Goal: Transaction & Acquisition: Purchase product/service

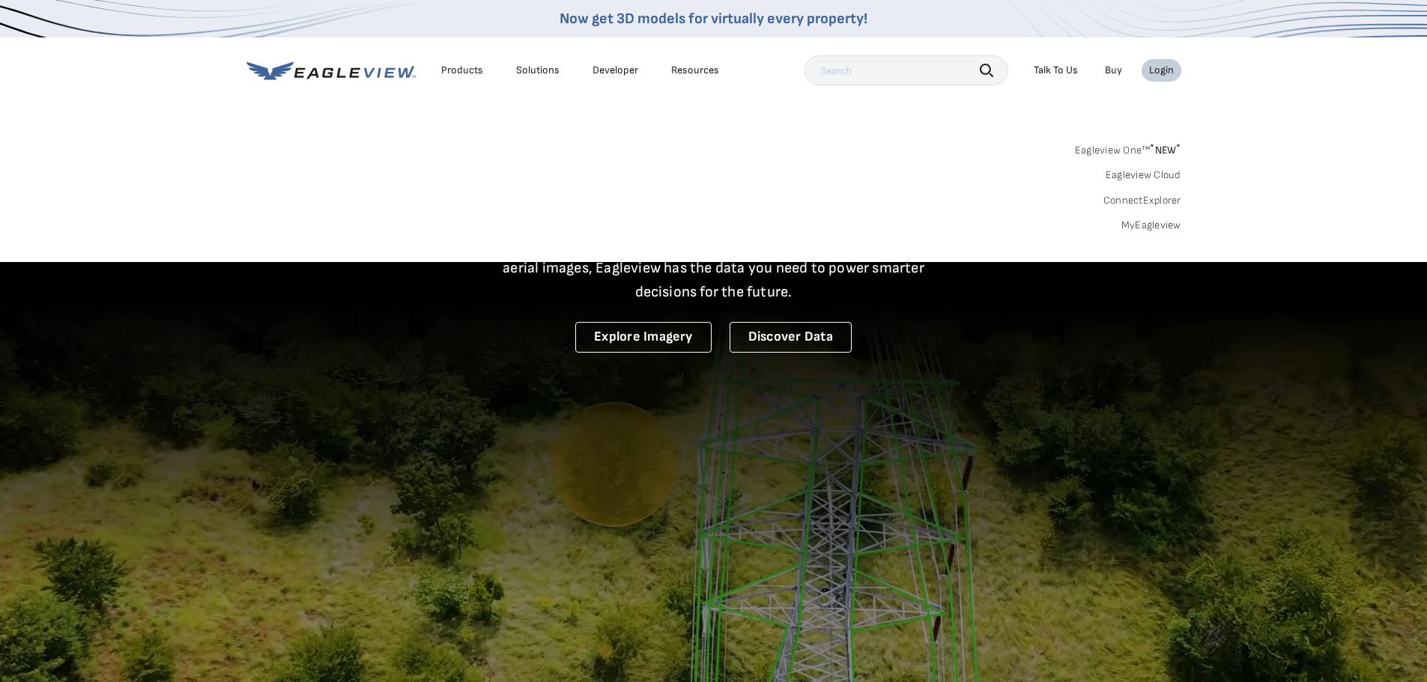
click at [1164, 73] on div "Login" at bounding box center [1161, 70] width 25 height 13
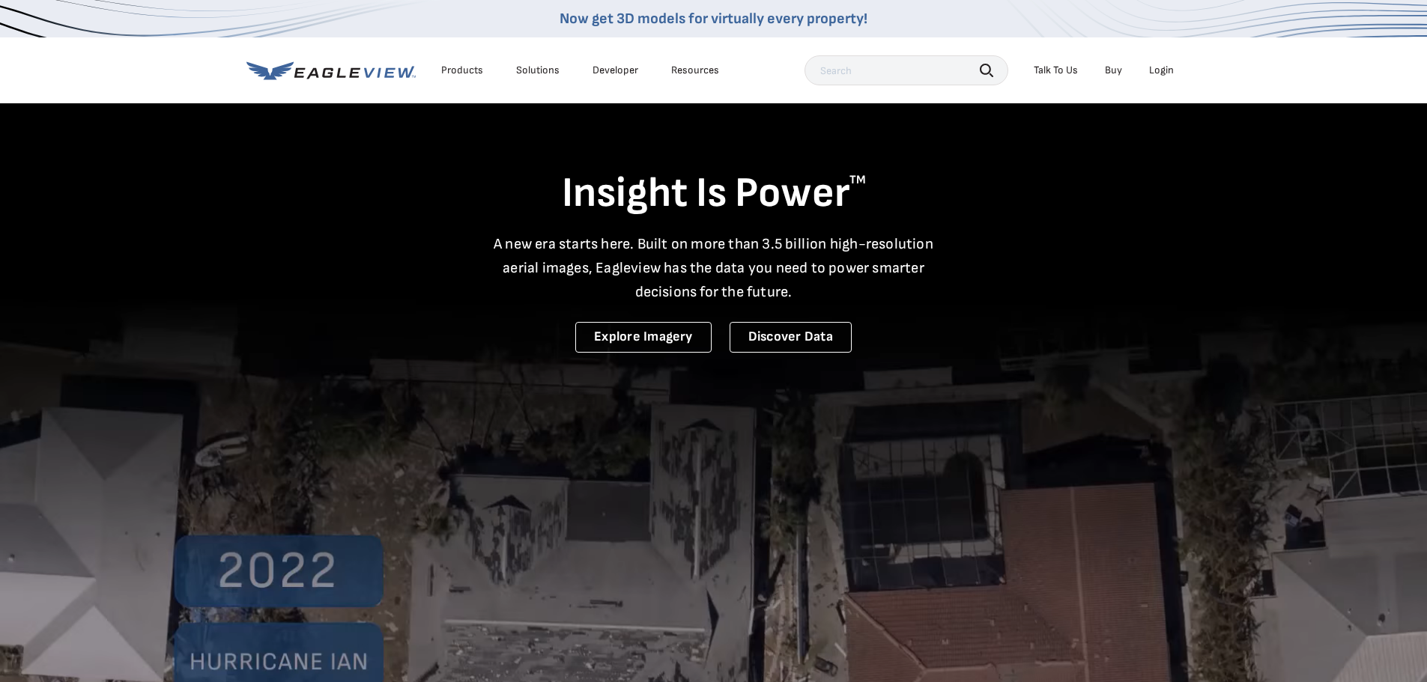
click at [1164, 73] on div "Login" at bounding box center [1161, 70] width 25 height 13
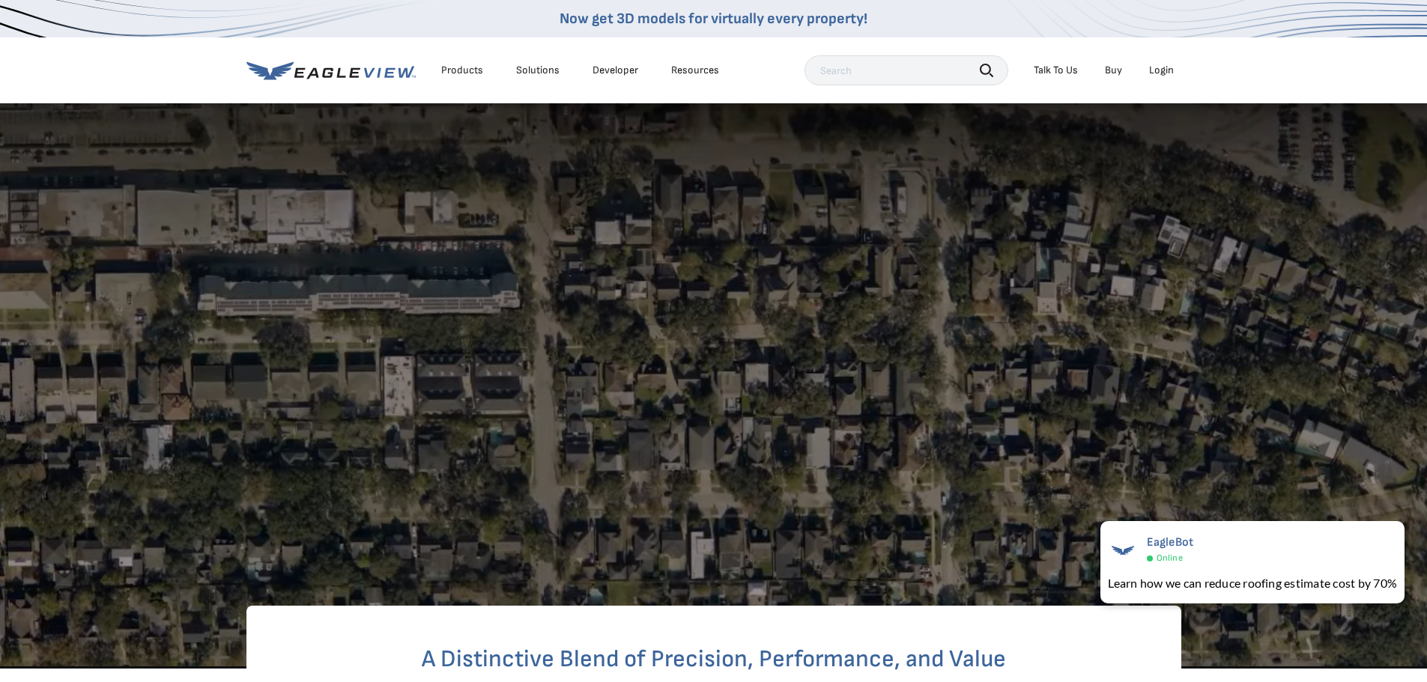
scroll to position [225, 0]
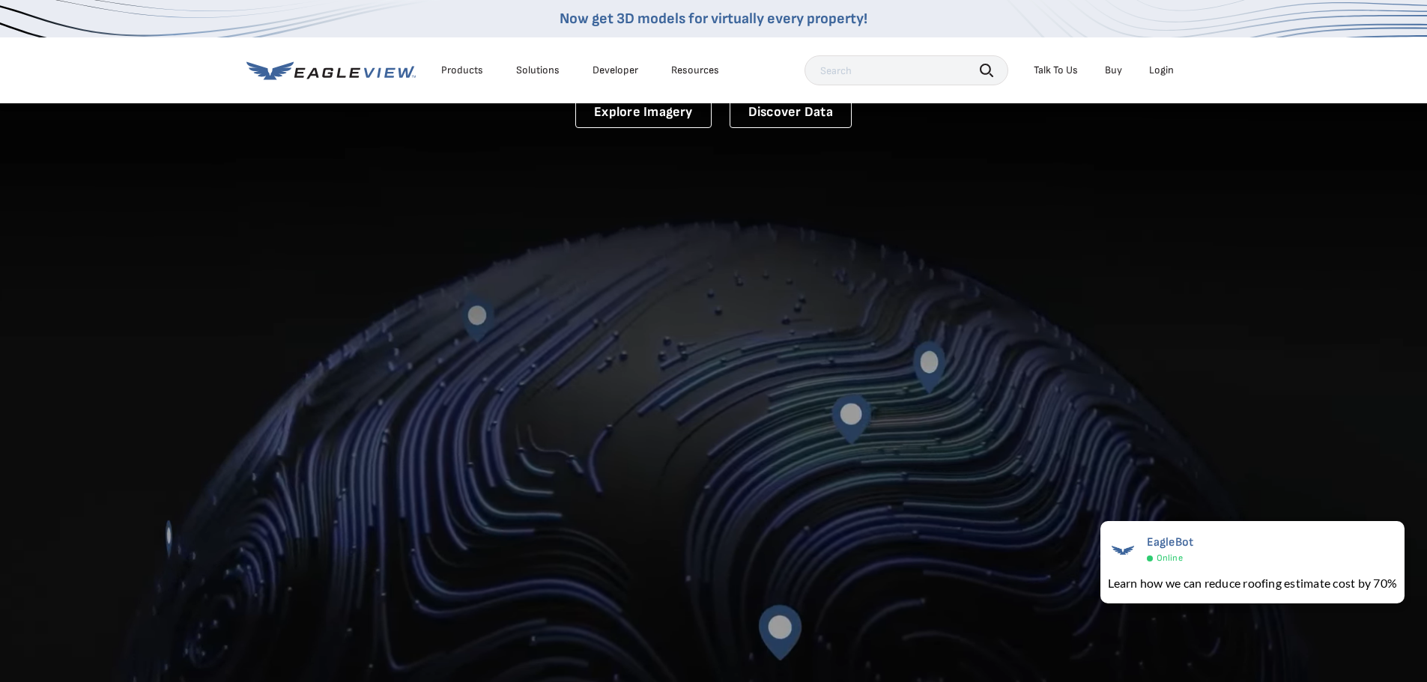
click at [1162, 68] on div "Login" at bounding box center [1161, 70] width 25 height 13
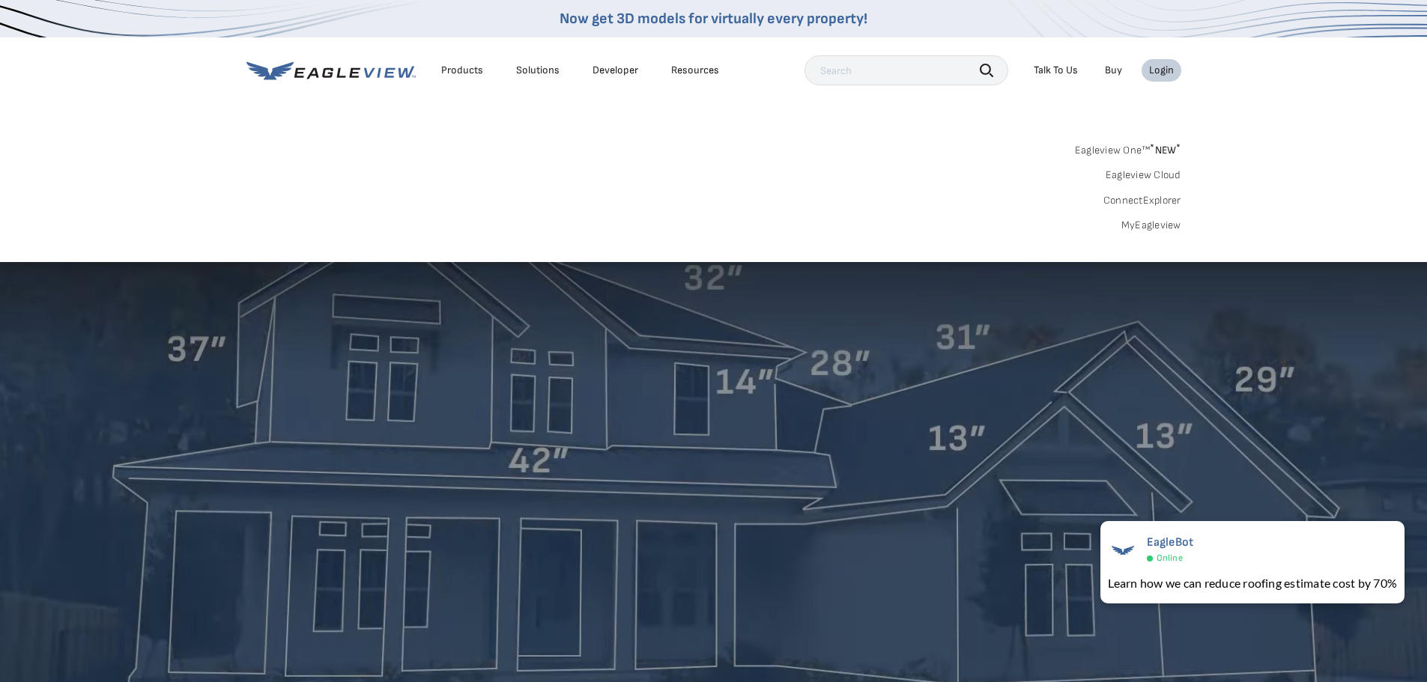
click at [887, 157] on div "Eagleview One™ * NEW * Eagleview Cloud ConnectExplorer MyEagleview" at bounding box center [713, 185] width 935 height 93
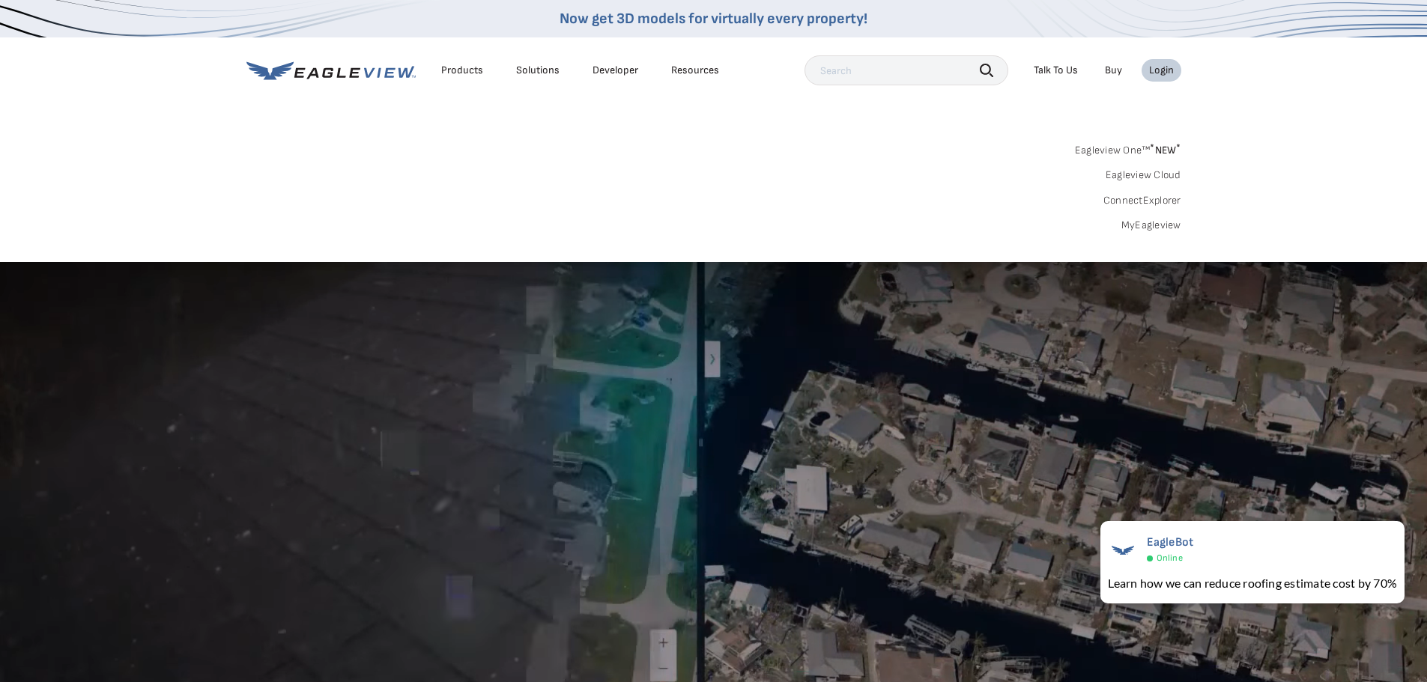
click at [233, 122] on div "Search Products Our Product Areas Imagery 1-Inch GSD Aerial Imagery *" at bounding box center [713, 191] width 1427 height 141
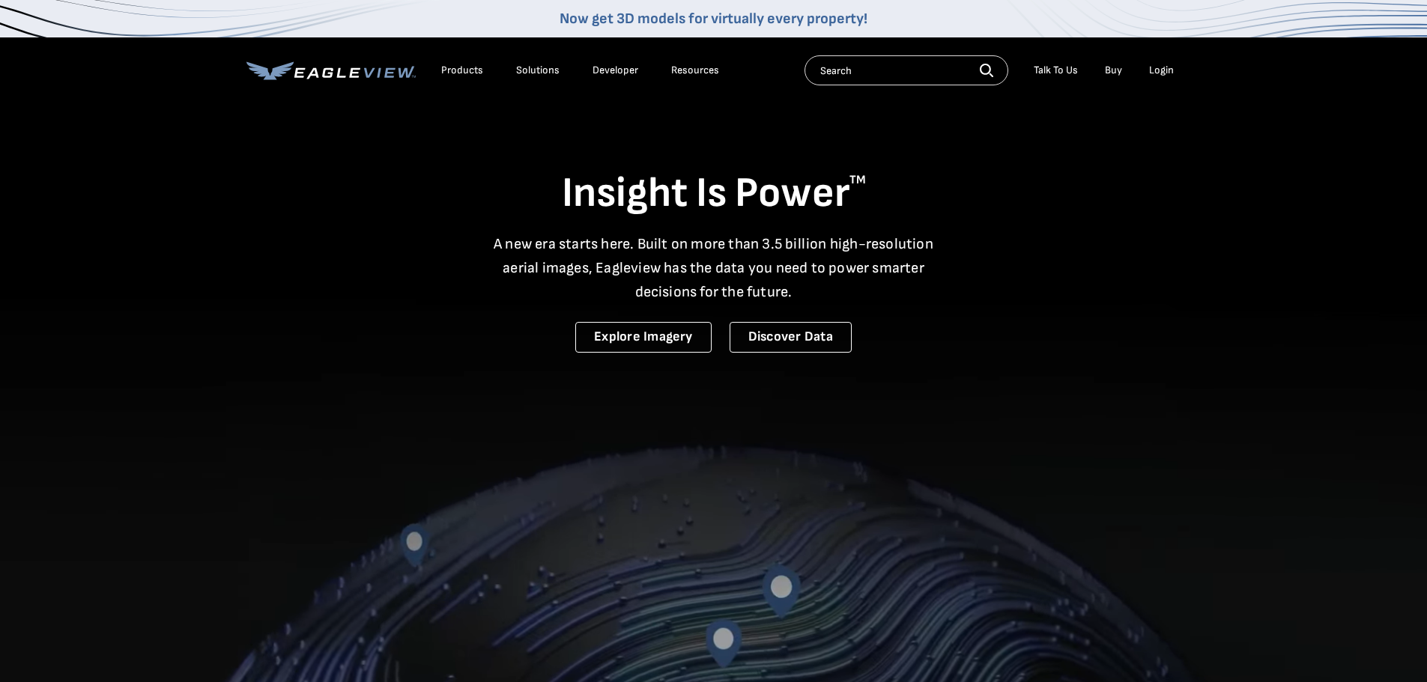
click at [1154, 71] on div "Login" at bounding box center [1161, 70] width 25 height 13
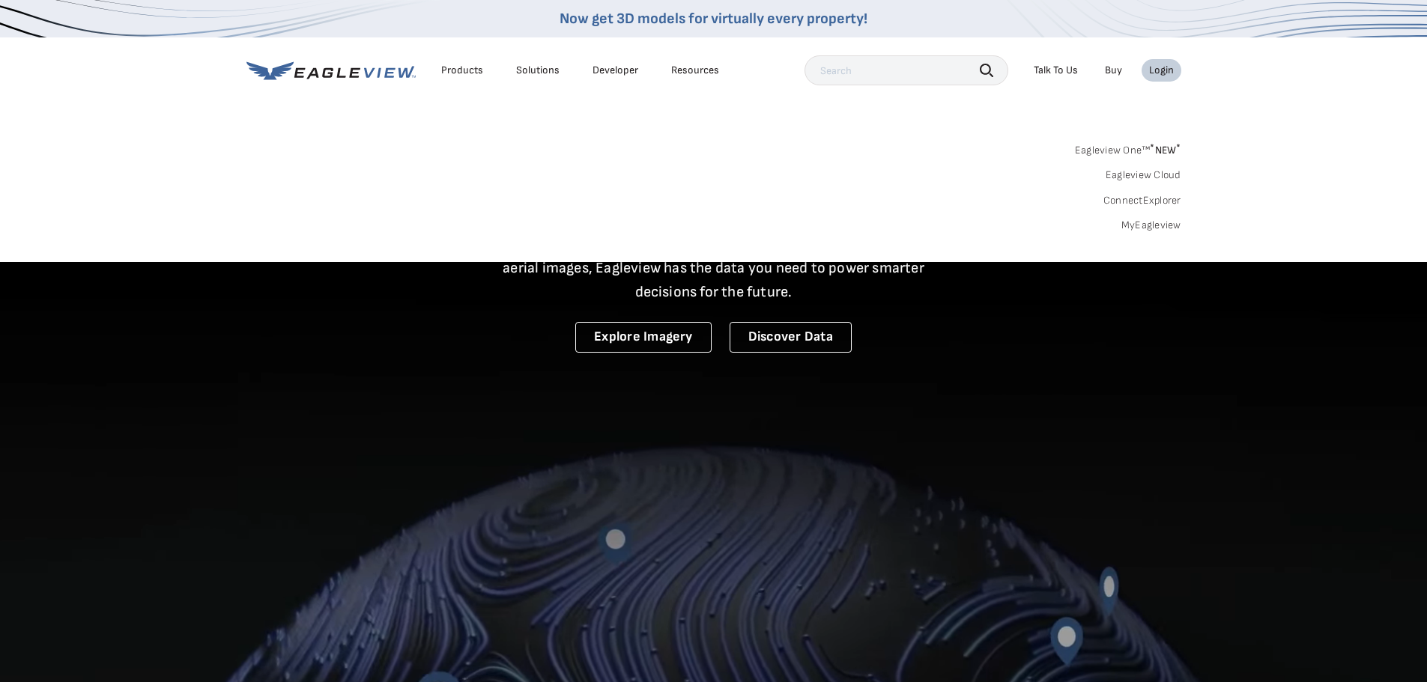
click at [1141, 150] on link "Eagleview One™ * NEW *" at bounding box center [1128, 147] width 106 height 17
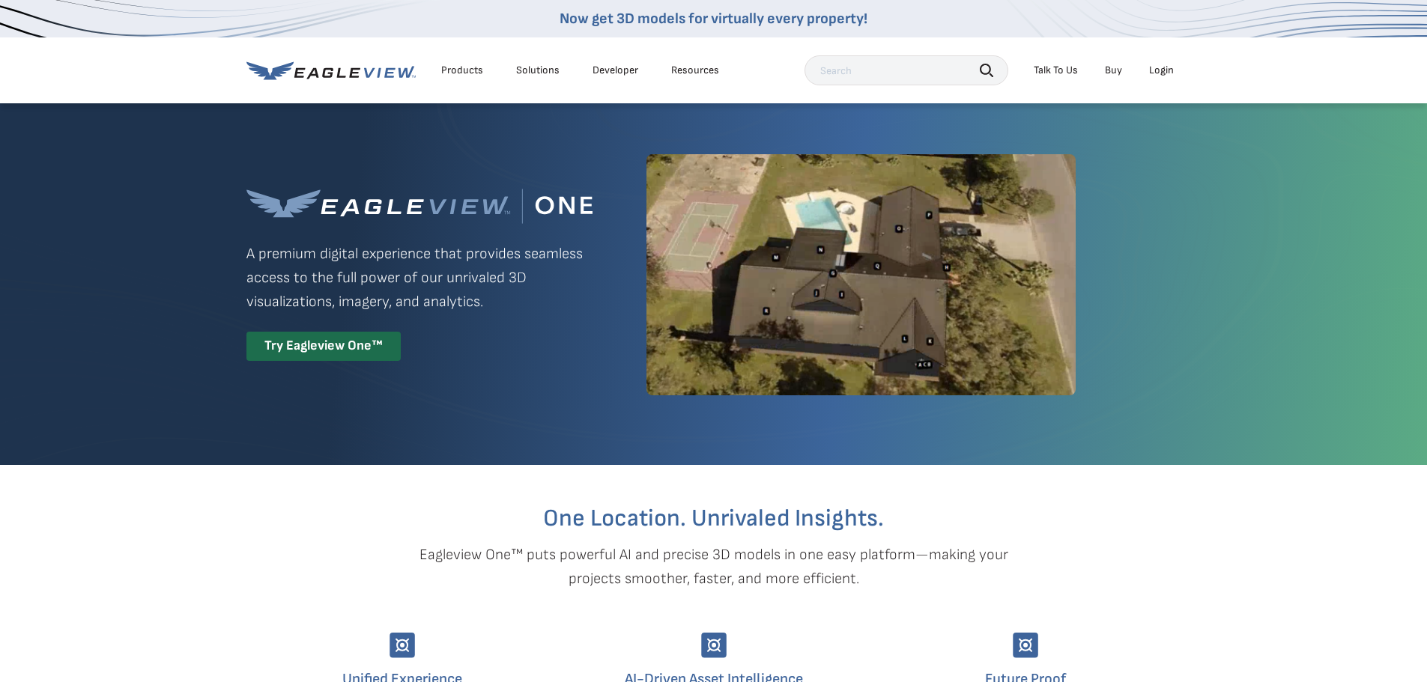
click at [1169, 73] on div "Login" at bounding box center [1161, 70] width 25 height 13
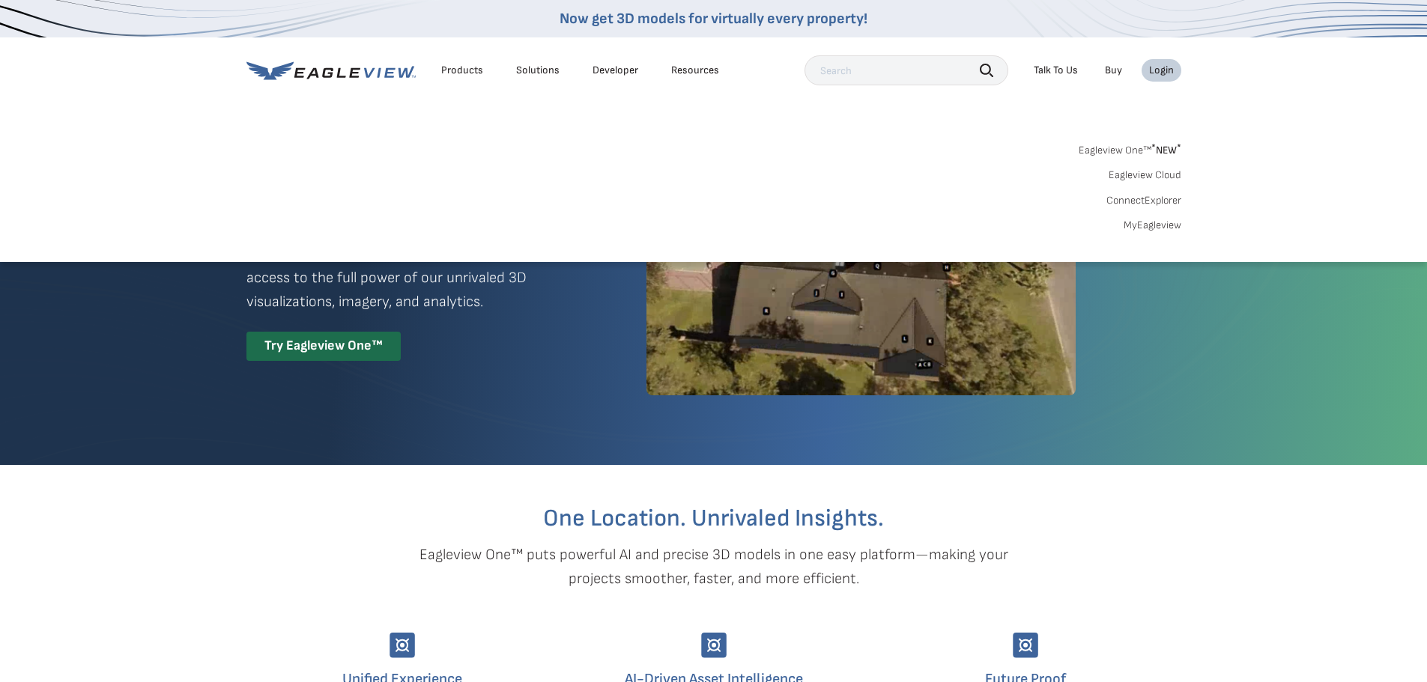
click at [743, 253] on div "Search Products Our Product Areas Imagery 1-Inch GSD Aerial Imagery *" at bounding box center [713, 191] width 1427 height 141
click at [538, 163] on div "Eagleview One™ * NEW * Eagleview Cloud ConnectExplorer MyEagleview" at bounding box center [713, 185] width 935 height 93
click at [304, 151] on div "Eagleview One™ * NEW * Eagleview Cloud ConnectExplorer MyEagleview" at bounding box center [713, 185] width 935 height 93
click at [153, 156] on div "Search Products Our Product Areas Imagery 1-Inch GSD Aerial Imagery *" at bounding box center [713, 191] width 1427 height 141
click at [610, 202] on div "Eagleview One™ * NEW * Eagleview Cloud ConnectExplorer MyEagleview" at bounding box center [713, 185] width 935 height 93
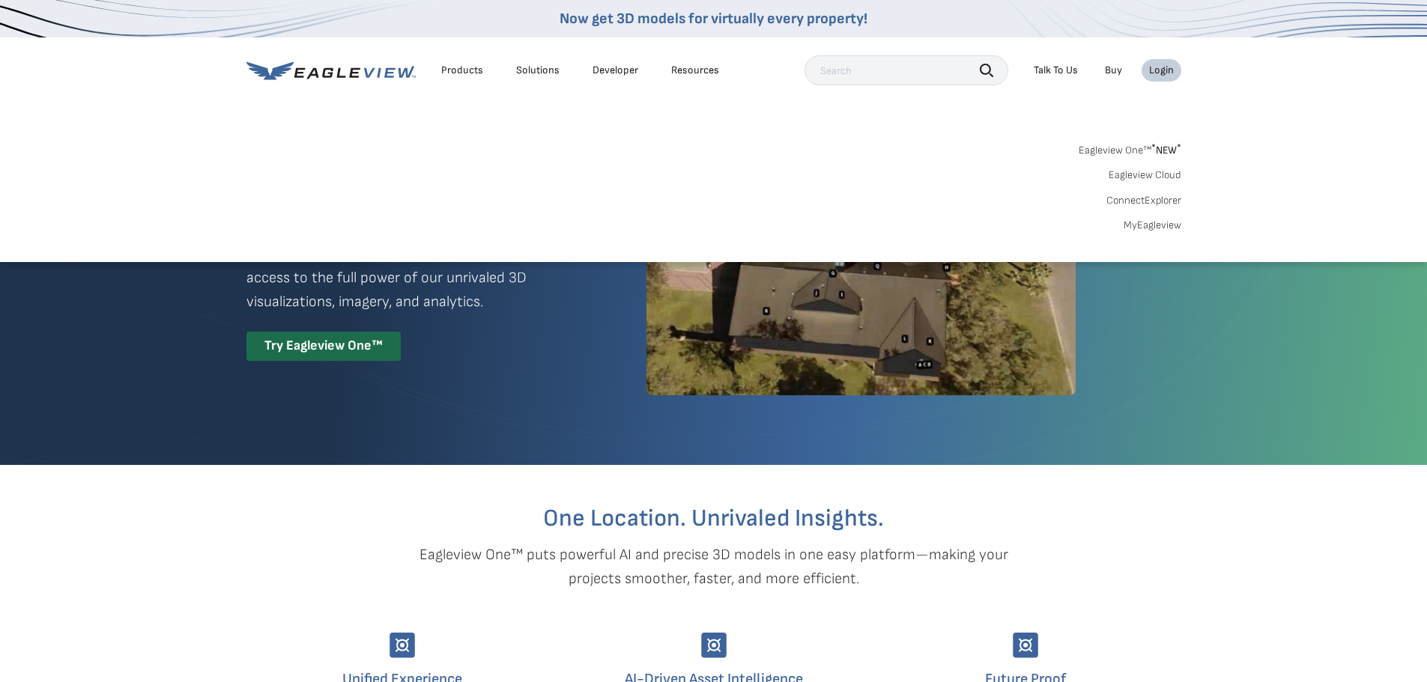
click at [703, 136] on div "Search Products Our Product Areas Imagery 1-Inch GSD Aerial Imagery *" at bounding box center [713, 191] width 1427 height 141
click at [932, 159] on div "Eagleview One™ * NEW * Eagleview Cloud ConnectExplorer MyEagleview" at bounding box center [713, 185] width 935 height 93
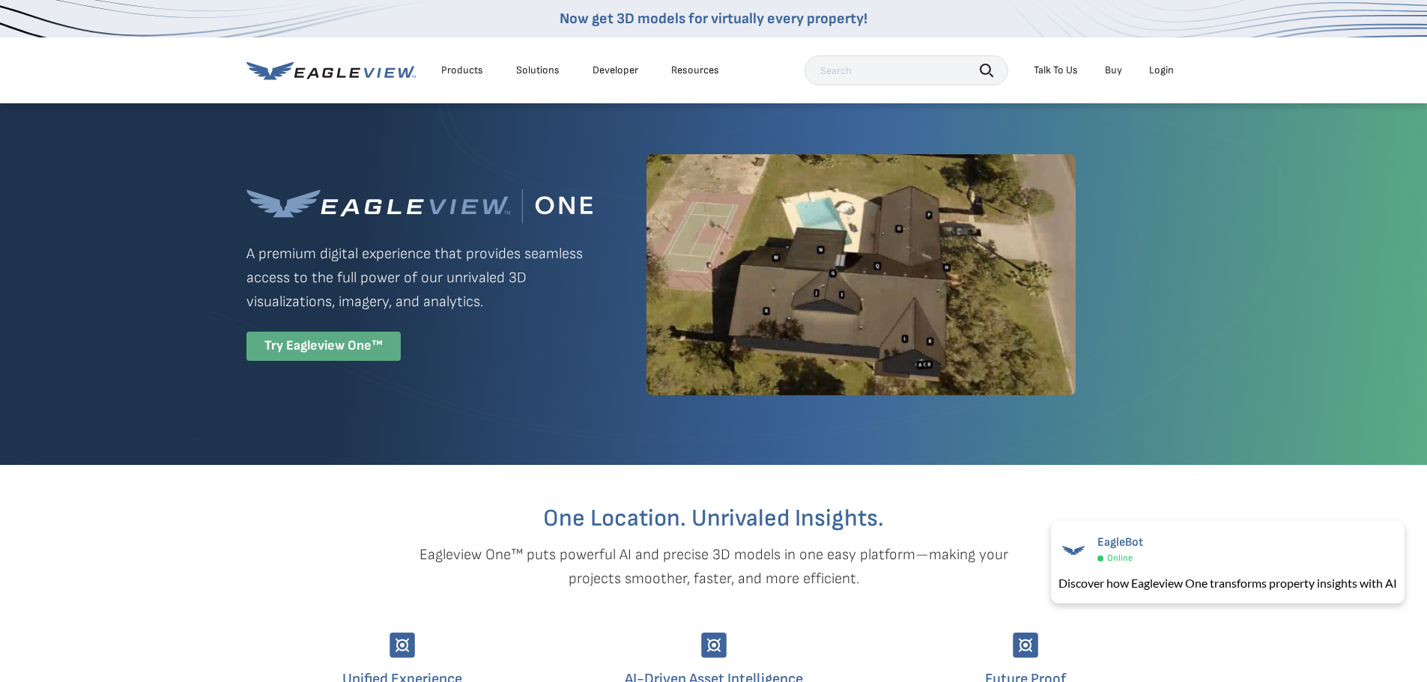
click at [343, 353] on div "Try Eagleview One™" at bounding box center [323, 346] width 154 height 29
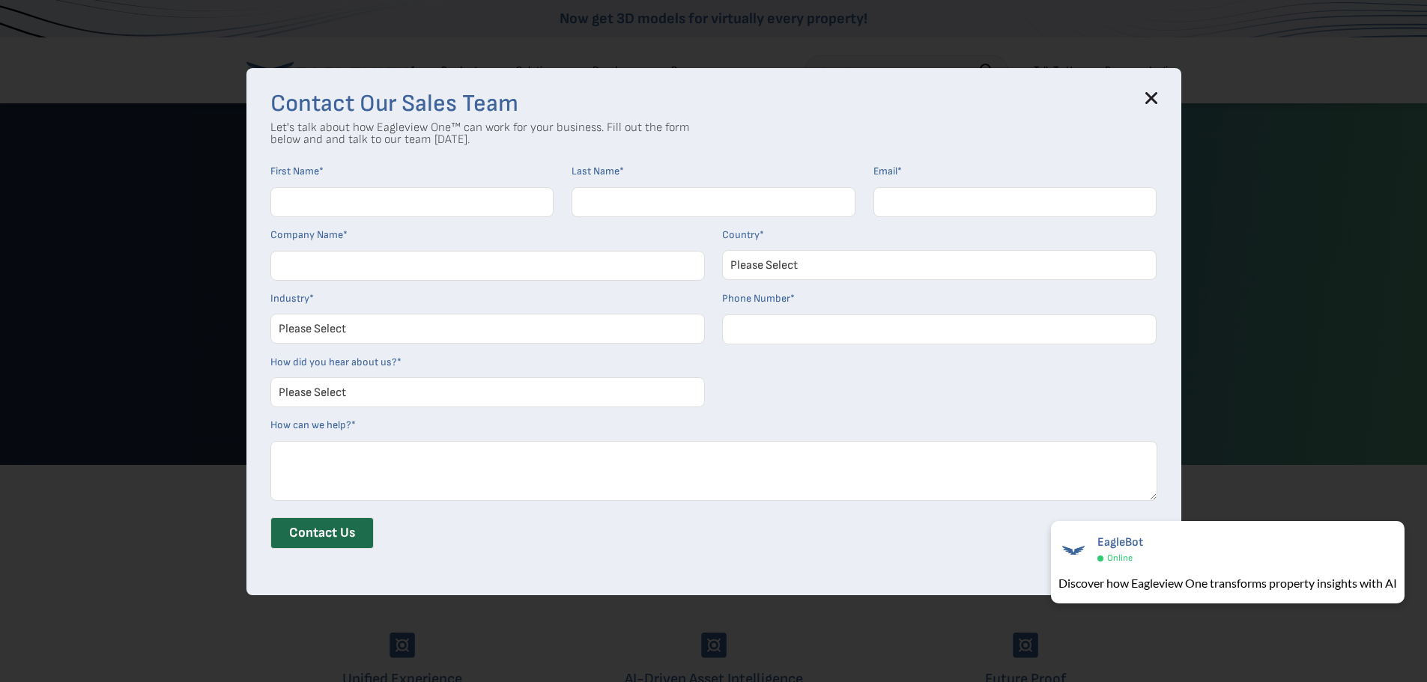
click at [1156, 99] on icon at bounding box center [1151, 99] width 10 height 10
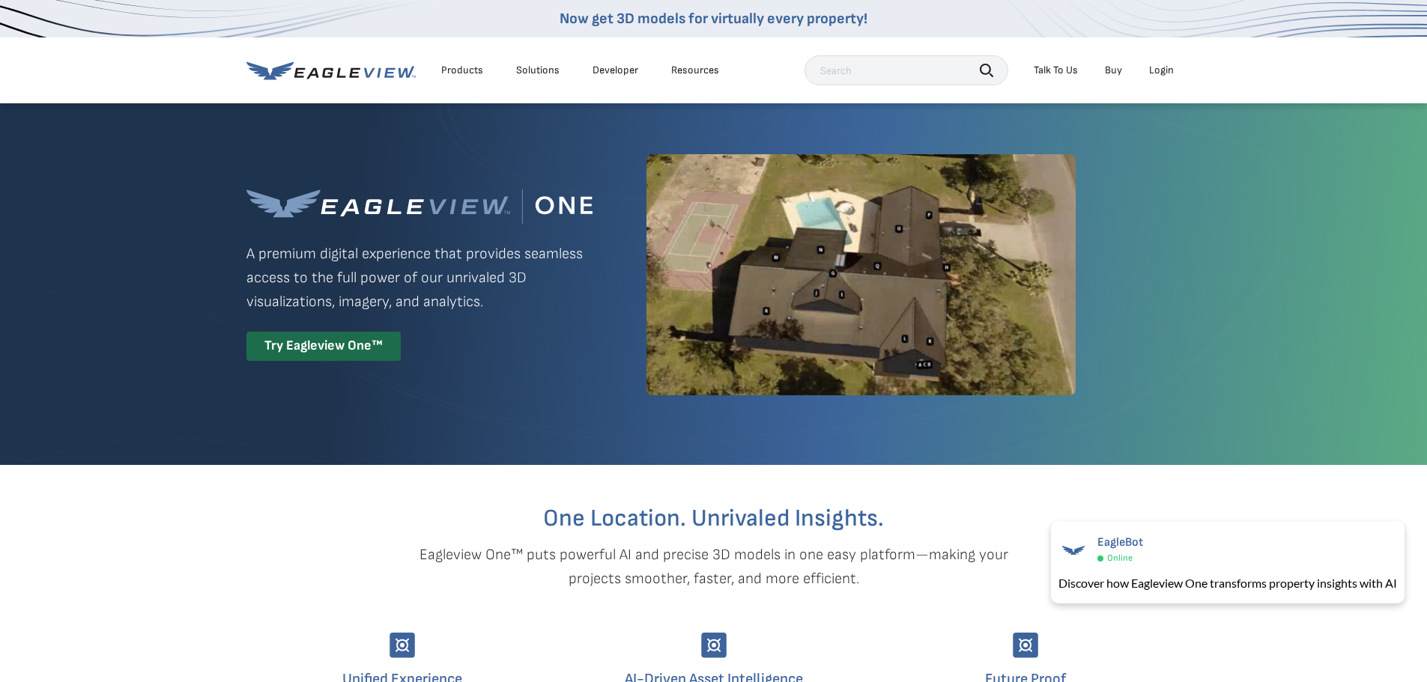
click at [1165, 75] on div "Login" at bounding box center [1161, 70] width 25 height 13
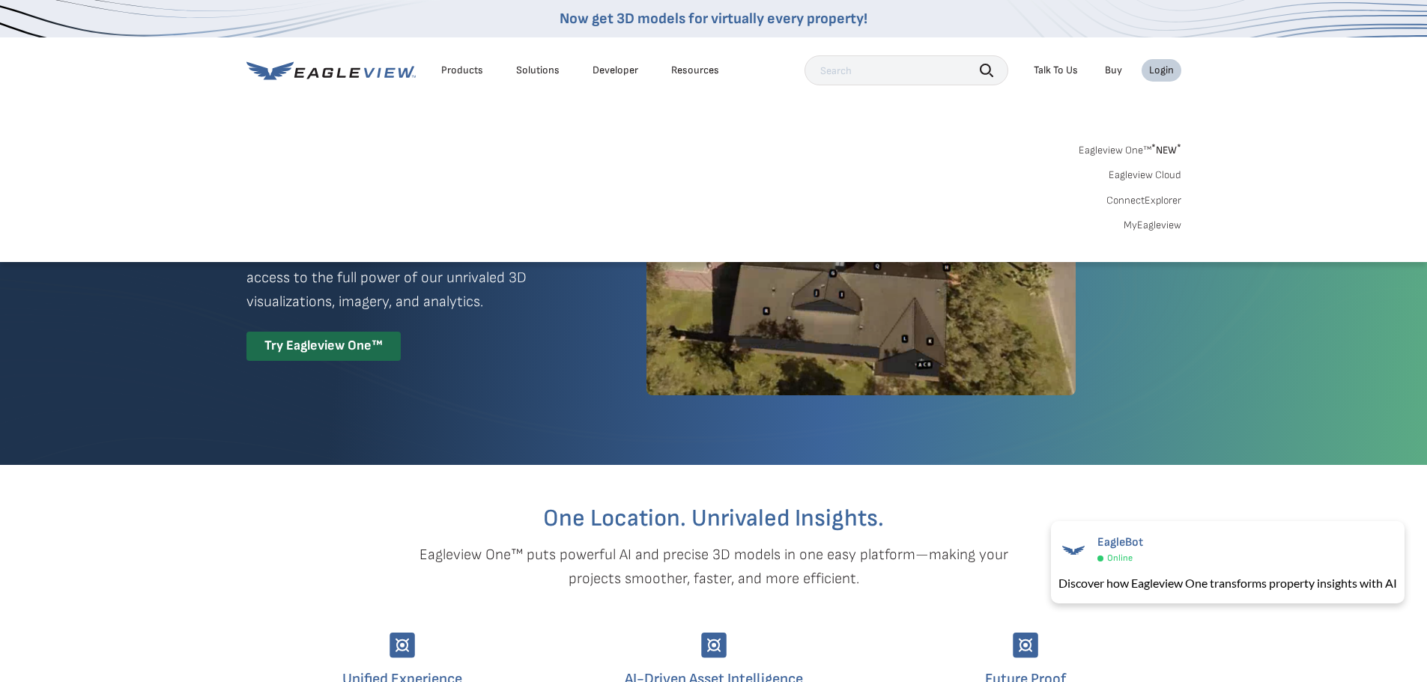
click at [1174, 94] on div "Products Solutions Developer Resources Search Talk To Us Buy Login" at bounding box center [713, 70] width 935 height 66
click at [1233, 121] on nav "Now get 3D models for virtually every property! Products Solutions Developer Re…" at bounding box center [713, 131] width 1427 height 262
click at [1310, 67] on nav "Now get 3D models for virtually every property! Products Solutions Developer Re…" at bounding box center [713, 131] width 1427 height 262
click at [1353, 154] on div "Search Products Our Product Areas Imagery 1-Inch GSD Aerial Imagery *" at bounding box center [713, 191] width 1427 height 141
click at [1365, 242] on div "Search Products Our Product Areas Imagery 1-Inch GSD Aerial Imagery *" at bounding box center [713, 191] width 1427 height 141
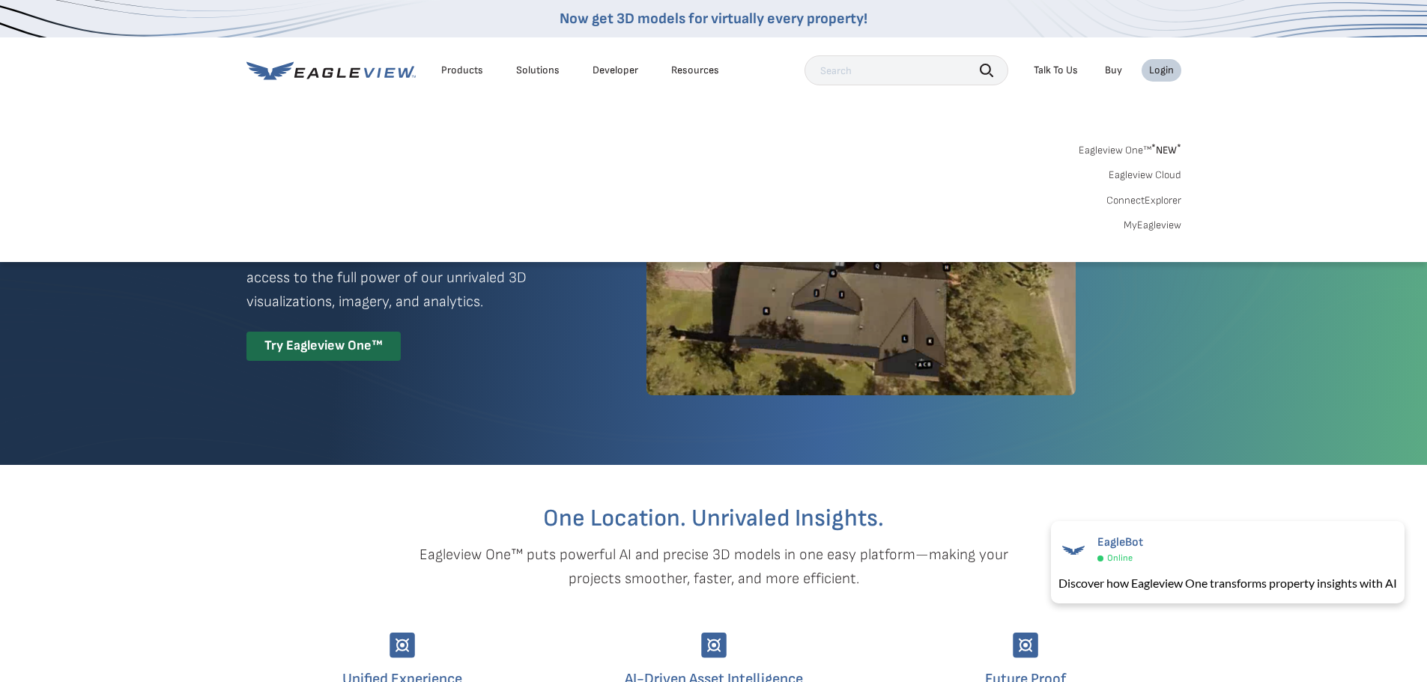
click at [1281, 234] on div "Search Products Our Product Areas Imagery 1-Inch GSD Aerial Imagery *" at bounding box center [713, 191] width 1427 height 141
click at [1264, 88] on nav "Now get 3D models for virtually every property! Products Solutions Developer Re…" at bounding box center [713, 131] width 1427 height 262
click at [1332, 69] on nav "Now get 3D models for virtually every property! Products Solutions Developer Re…" at bounding box center [713, 131] width 1427 height 262
drag, startPoint x: 583, startPoint y: 212, endPoint x: 395, endPoint y: 236, distance: 188.8
click at [571, 213] on div "Eagleview One™ * NEW * Eagleview Cloud ConnectExplorer MyEagleview" at bounding box center [713, 185] width 935 height 93
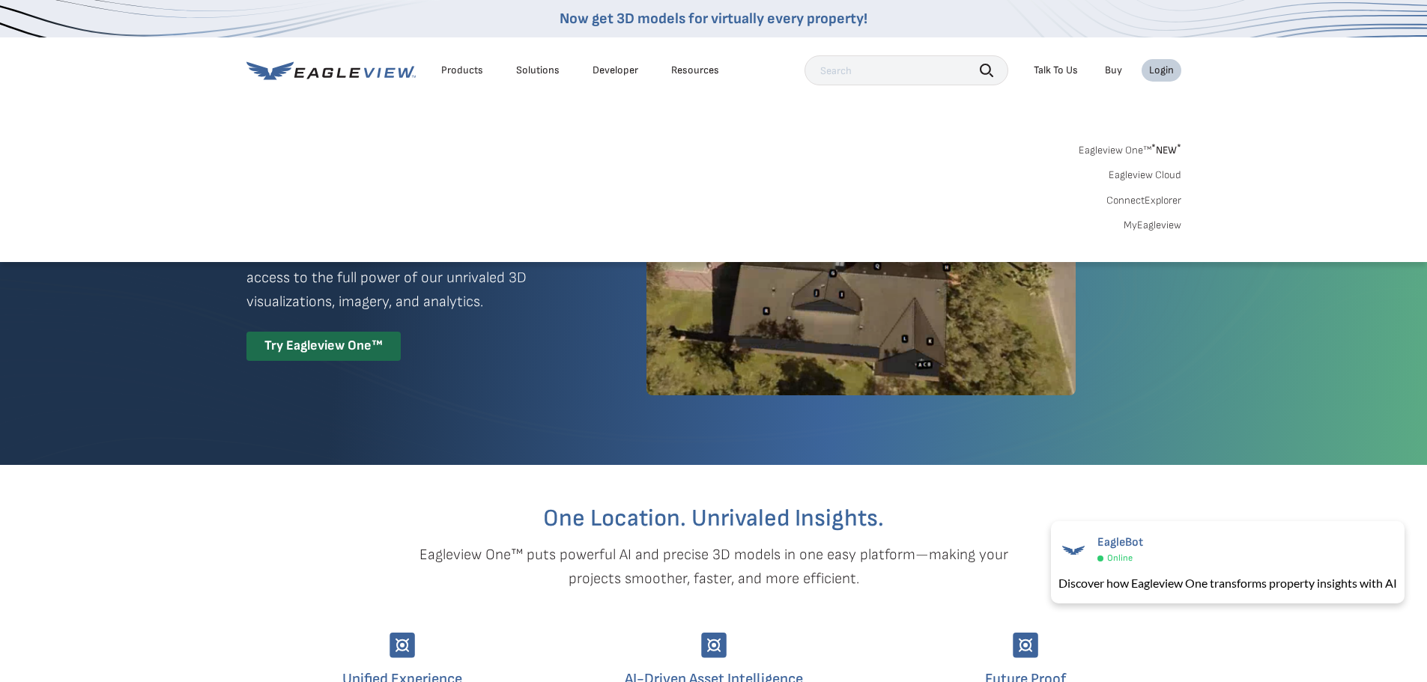
drag, startPoint x: 381, startPoint y: 237, endPoint x: 336, endPoint y: 243, distance: 46.0
click at [367, 239] on div "Search Products Our Product Areas Imagery 1-Inch GSD Aerial Imagery *" at bounding box center [713, 191] width 1427 height 141
click at [231, 95] on nav "Now get 3D models for virtually every property! Products Solutions Developer Re…" at bounding box center [713, 131] width 1427 height 262
click at [516, 140] on div "Eagleview One™ * NEW * Eagleview Cloud ConnectExplorer MyEagleview" at bounding box center [713, 185] width 935 height 93
drag, startPoint x: 672, startPoint y: 204, endPoint x: 740, endPoint y: 169, distance: 76.4
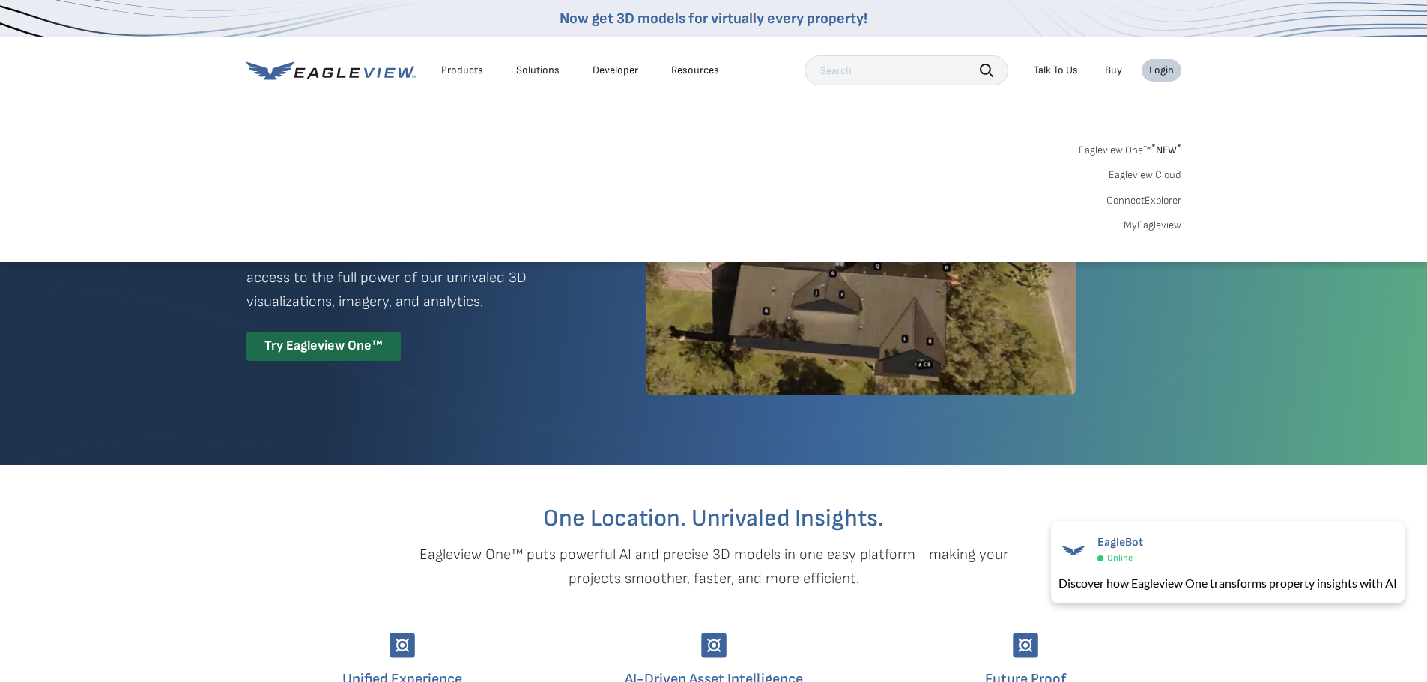
click at [676, 204] on div "Eagleview One™ * NEW * Eagleview Cloud ConnectExplorer MyEagleview" at bounding box center [713, 185] width 935 height 93
click at [774, 137] on div "Search Products Our Product Areas Imagery 1-Inch GSD Aerial Imagery *" at bounding box center [713, 191] width 1427 height 141
click at [741, 56] on div "Products Solutions Developer Resources Search Talk To Us Buy Login" at bounding box center [713, 70] width 935 height 66
click at [467, 72] on div "Products" at bounding box center [462, 70] width 42 height 13
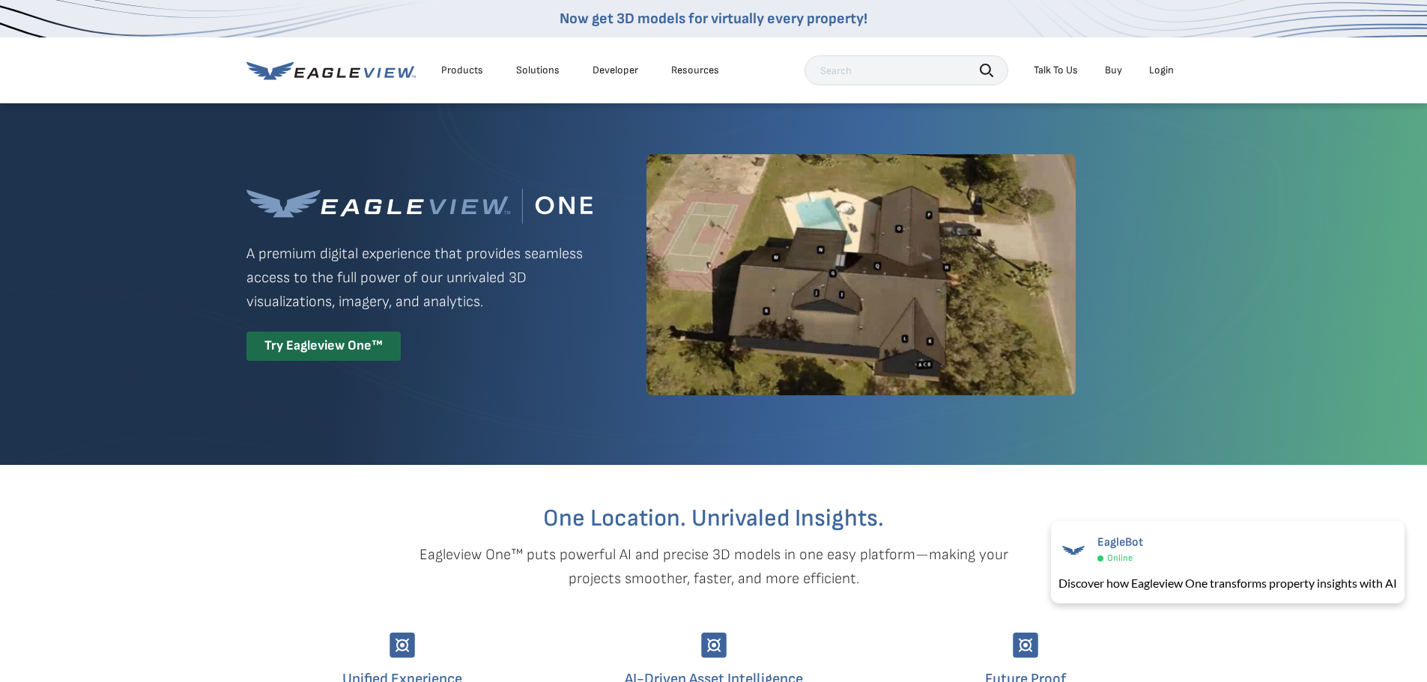
click at [1171, 70] on div "Login" at bounding box center [1161, 70] width 25 height 13
click at [1220, 655] on section "One Location. Unrivaled Insights. Eagleview One™ puts powerful AI and precise 3…" at bounding box center [713, 652] width 1427 height 374
click at [1167, 73] on div "Login" at bounding box center [1161, 70] width 25 height 13
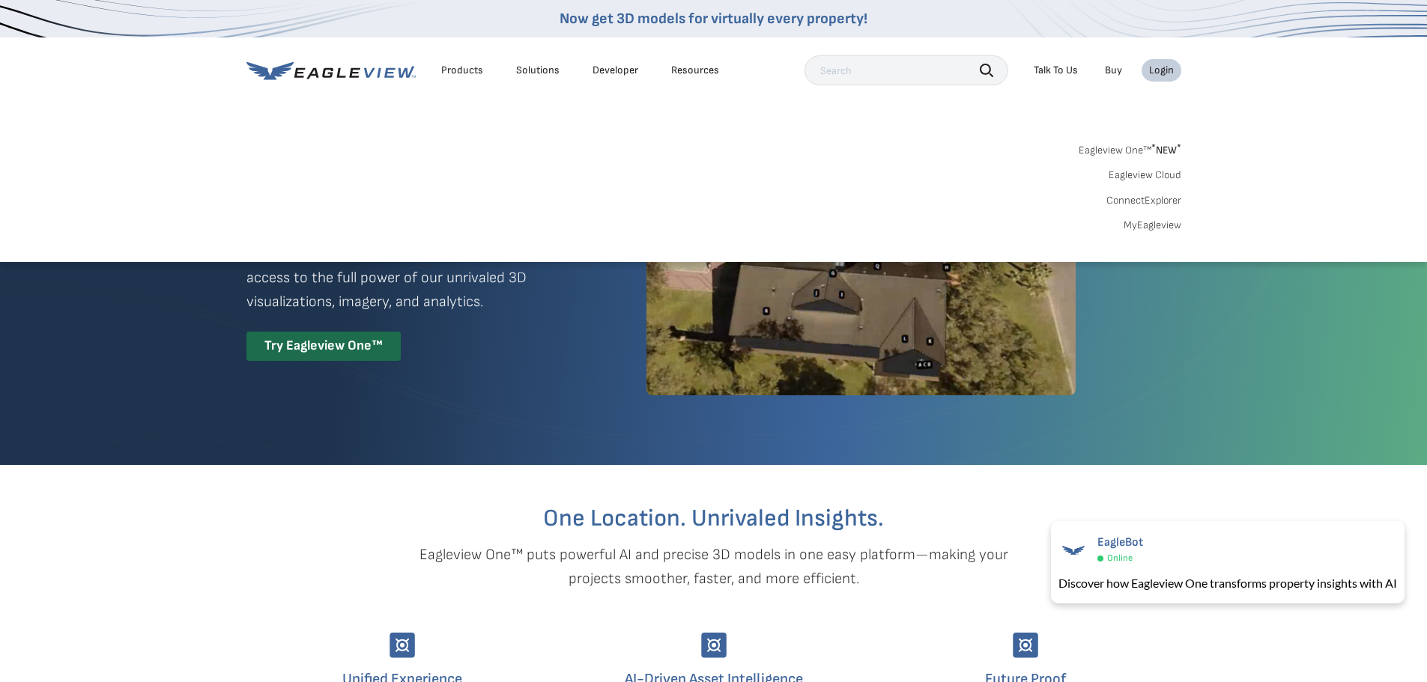
click at [1154, 103] on div "Products Solutions Developer Resources Search Talk To Us Buy Login" at bounding box center [713, 70] width 935 height 66
click at [1126, 174] on link "Eagleview Cloud" at bounding box center [1144, 175] width 73 height 13
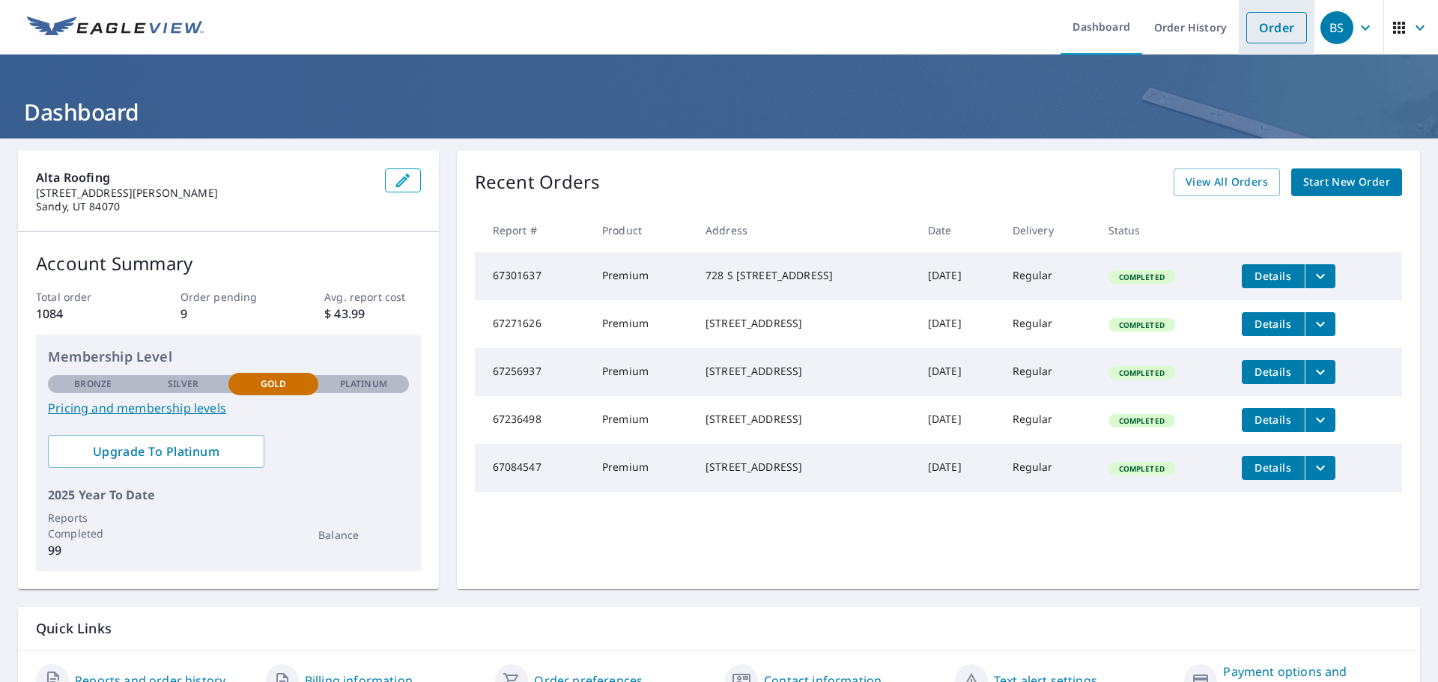
click at [1264, 19] on link "Order" at bounding box center [1276, 27] width 61 height 31
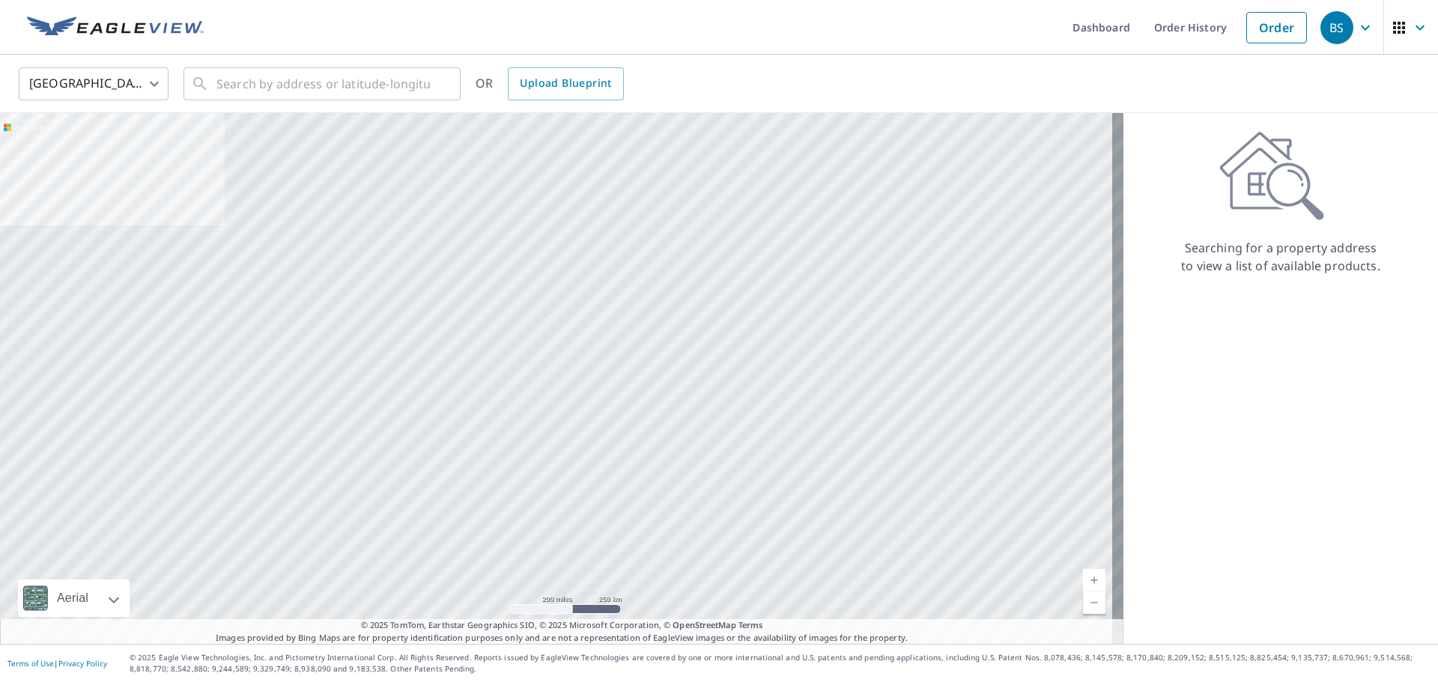
click at [300, 318] on div at bounding box center [561, 378] width 1123 height 531
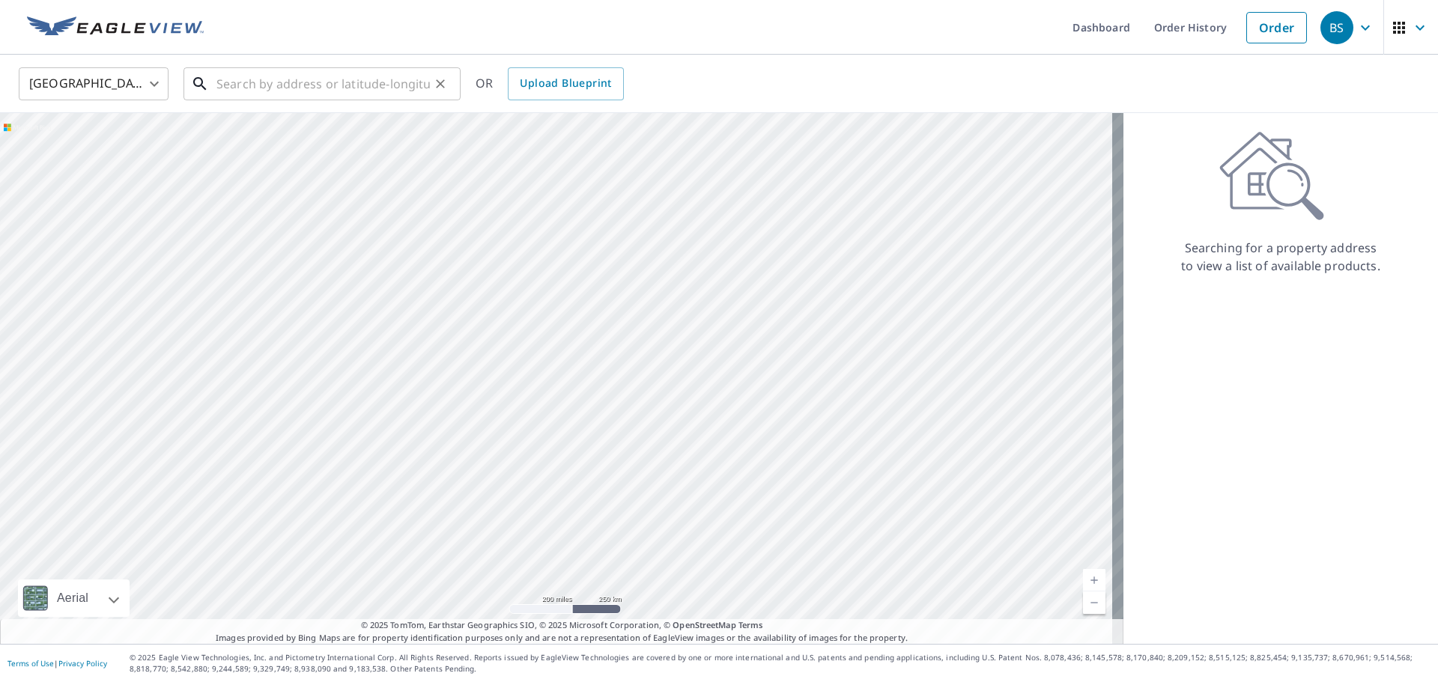
click at [246, 79] on input "text" at bounding box center [322, 84] width 213 height 42
click at [336, 86] on input "text" at bounding box center [322, 84] width 213 height 42
paste input "2884 West 400 South Lehi"
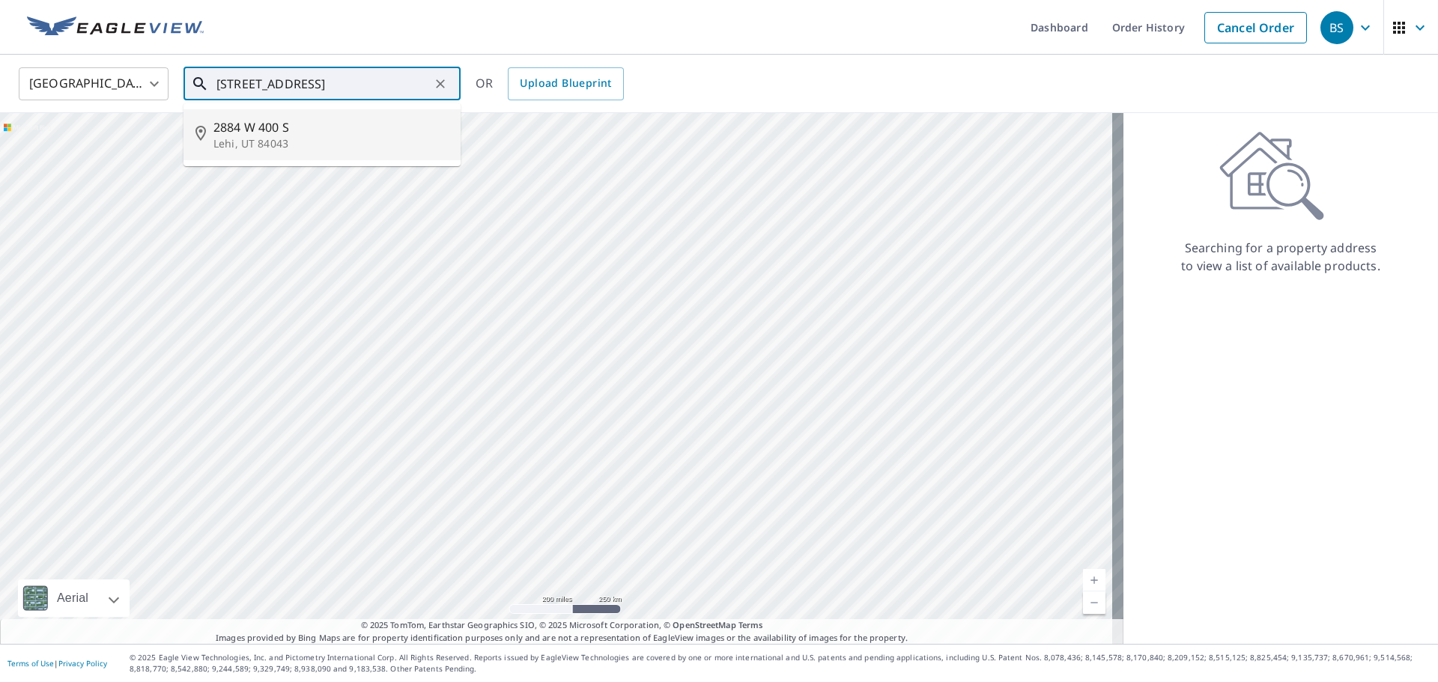
click at [261, 133] on span "2884 W 400 S" at bounding box center [330, 127] width 235 height 18
type input "2884 W 400 S Lehi, UT 84043"
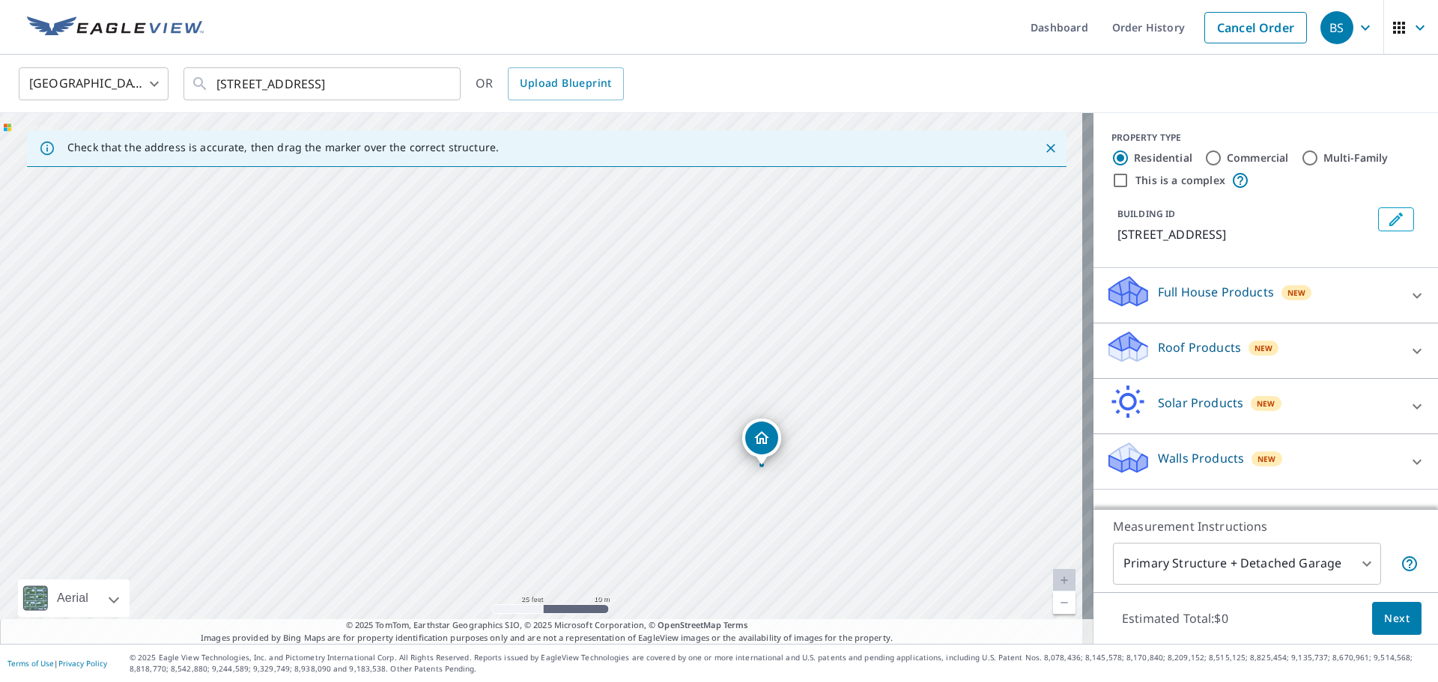
drag, startPoint x: 383, startPoint y: 350, endPoint x: 816, endPoint y: 509, distance: 462.0
click at [816, 509] on div "2884 W 400 S Lehi, UT 84043" at bounding box center [546, 378] width 1093 height 531
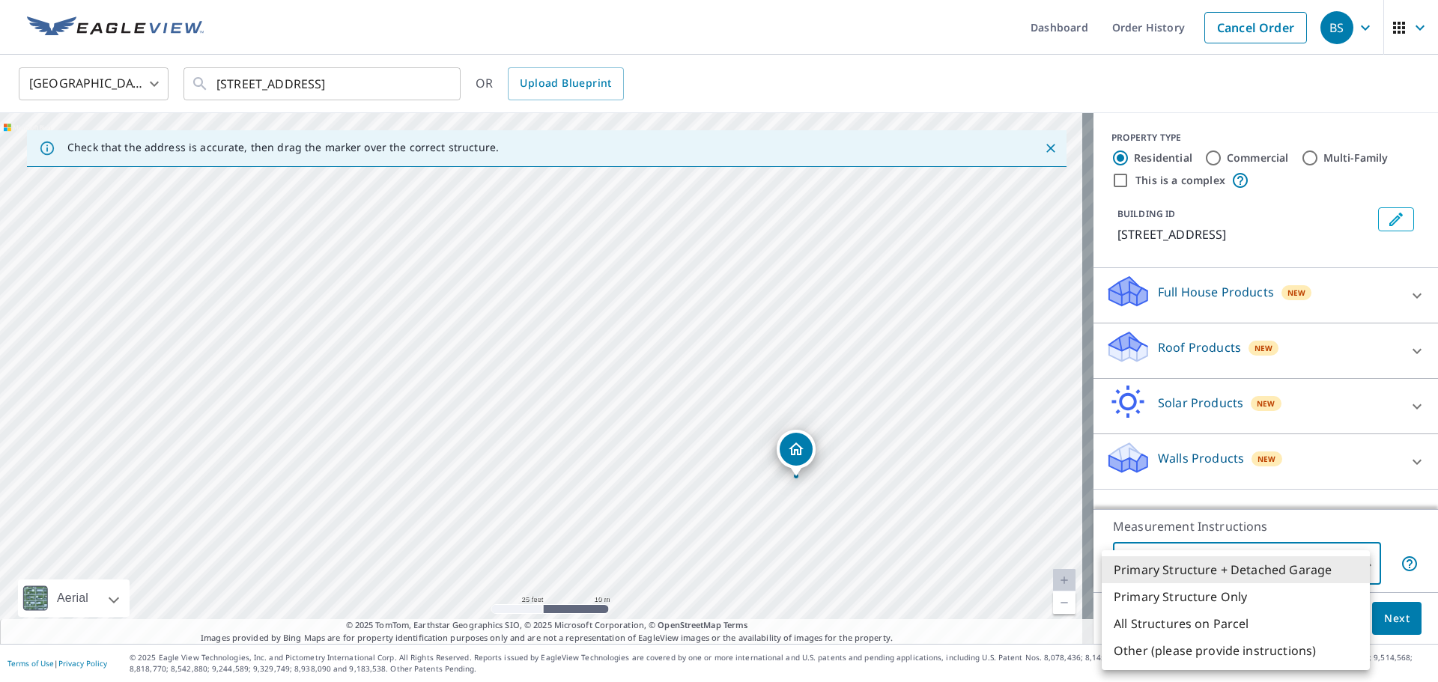
click at [1356, 565] on body "BS BS Dashboard Order History Cancel Order BS United States US ​ 2884 W 400 S L…" at bounding box center [719, 341] width 1438 height 682
click at [1227, 598] on li "Primary Structure Only" at bounding box center [1236, 596] width 268 height 27
type input "2"
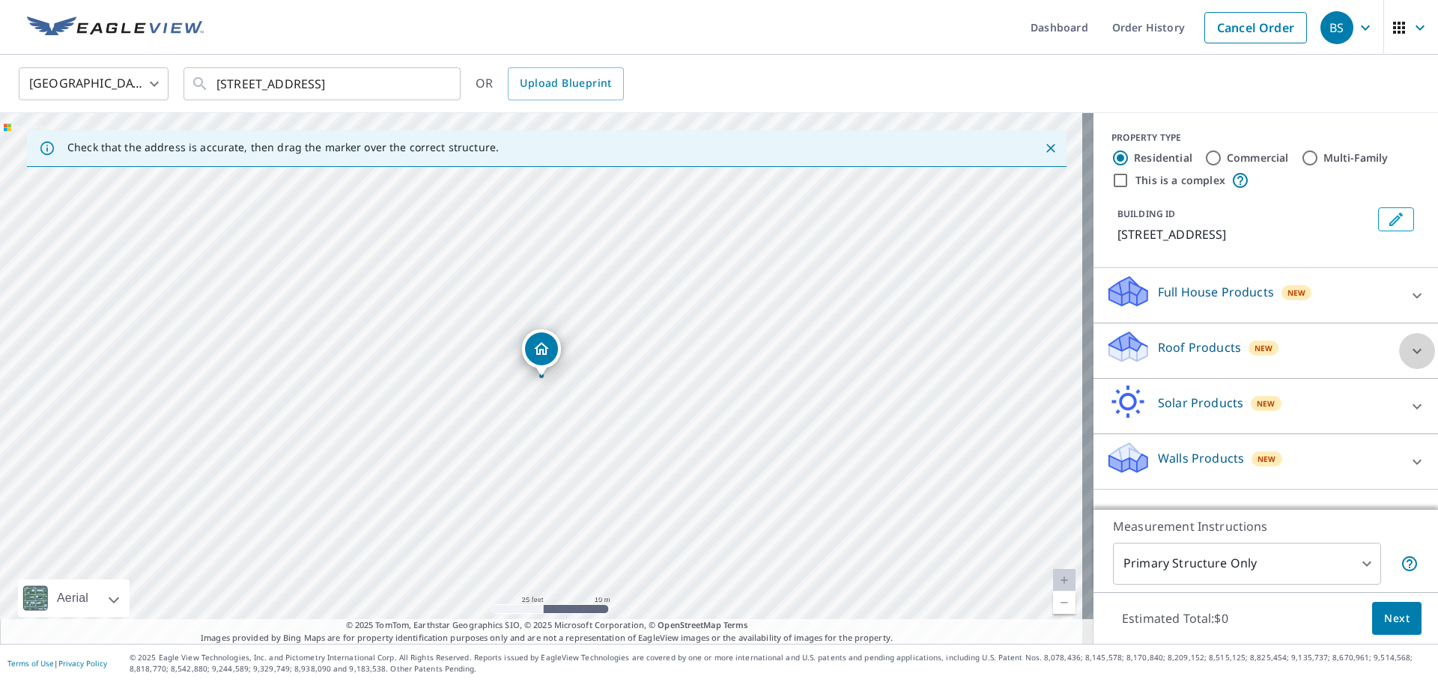
click at [1408, 348] on icon at bounding box center [1417, 351] width 18 height 18
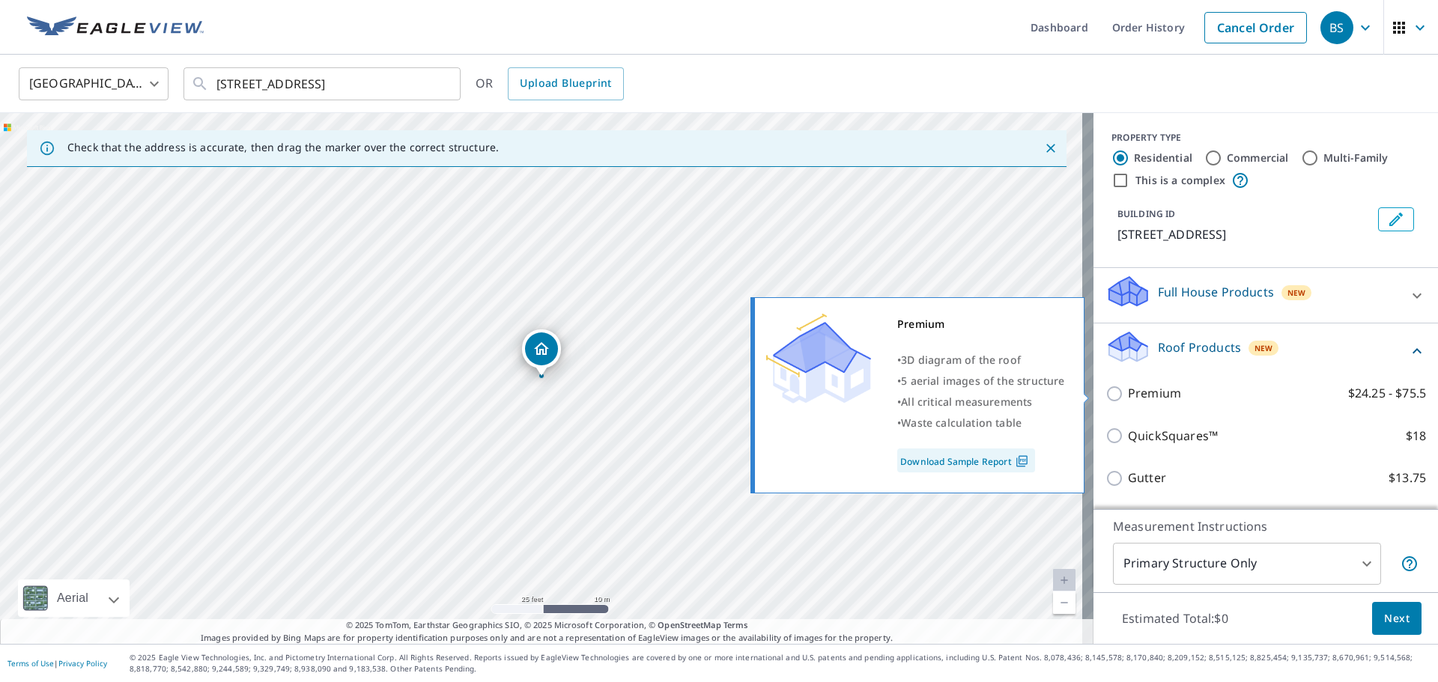
click at [1105, 395] on input "Premium $24.25 - $75.5" at bounding box center [1116, 394] width 22 height 18
checkbox input "true"
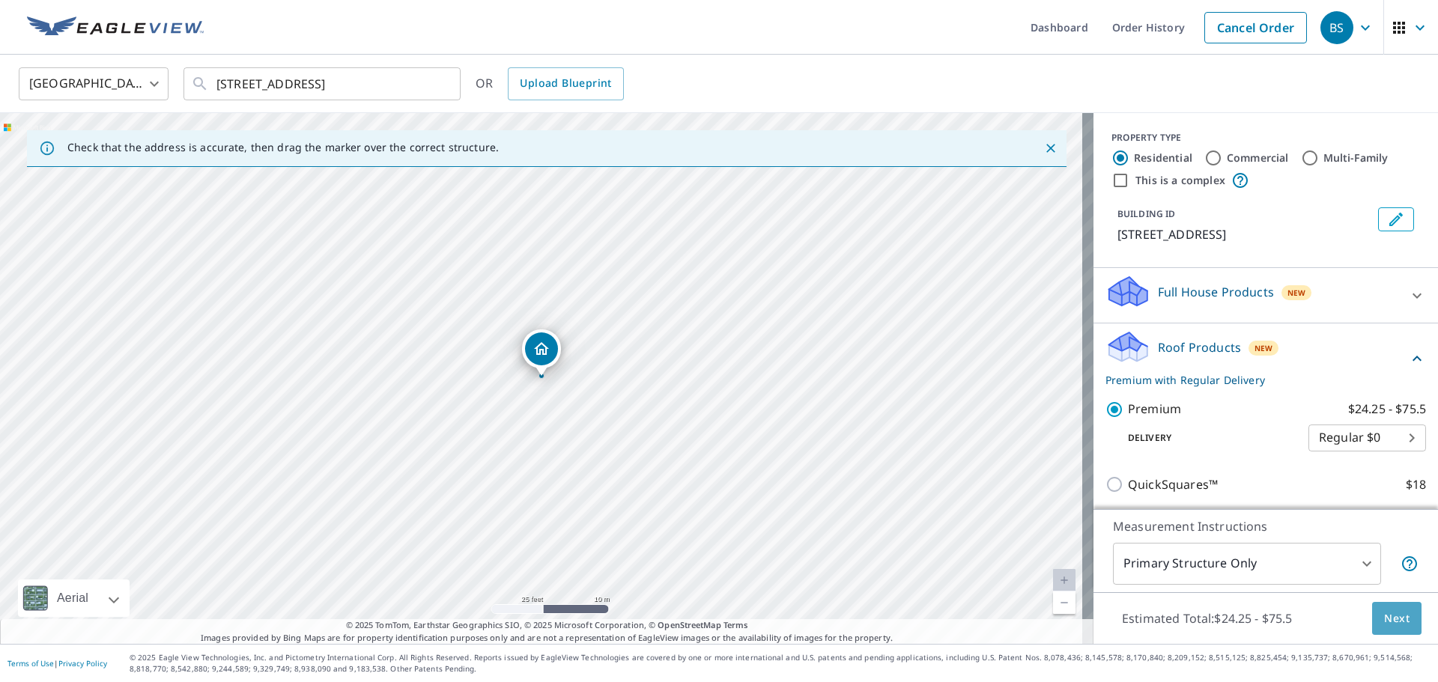
click at [1397, 620] on span "Next" at bounding box center [1396, 619] width 25 height 19
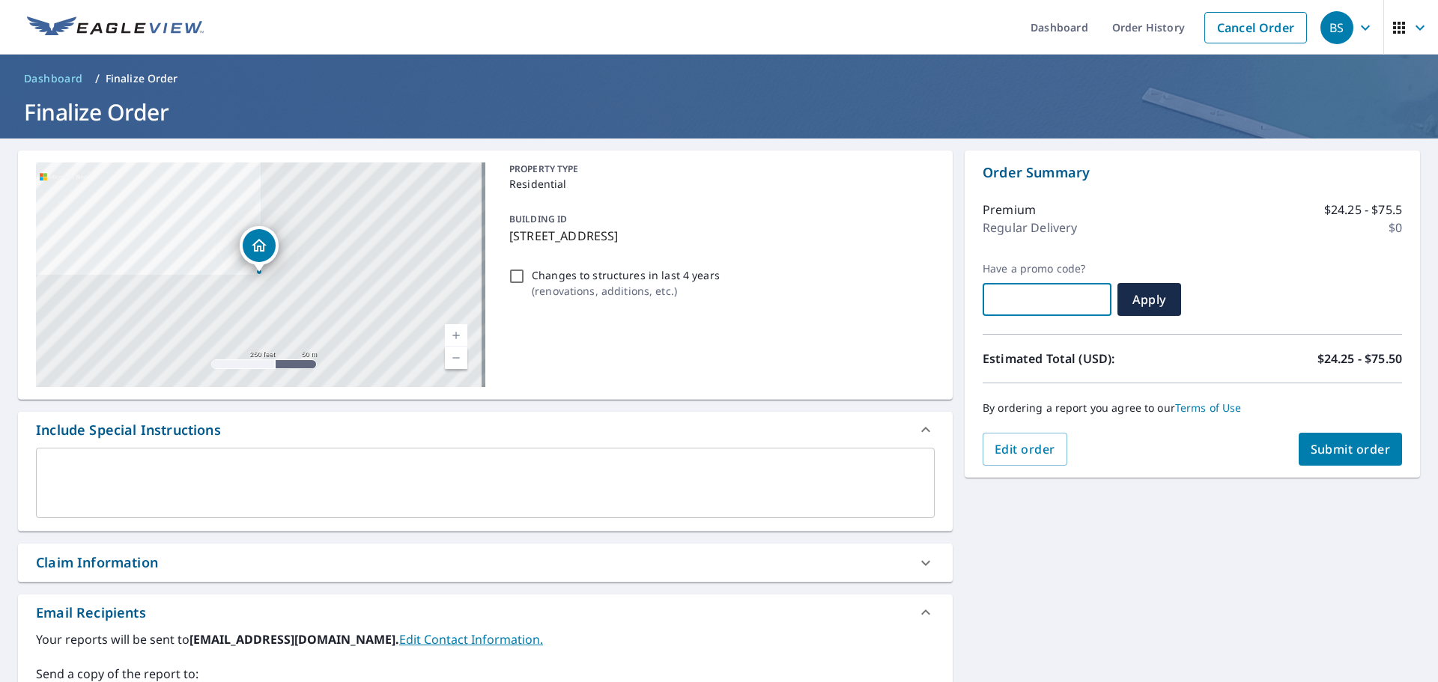
click at [1070, 306] on input "text" at bounding box center [1047, 300] width 129 height 42
paste input "OCQ4-2VZ1J-DCFMG"
type input "OCQ4-2VZ1J-DCFMG"
click at [1146, 297] on span "Apply" at bounding box center [1149, 299] width 40 height 16
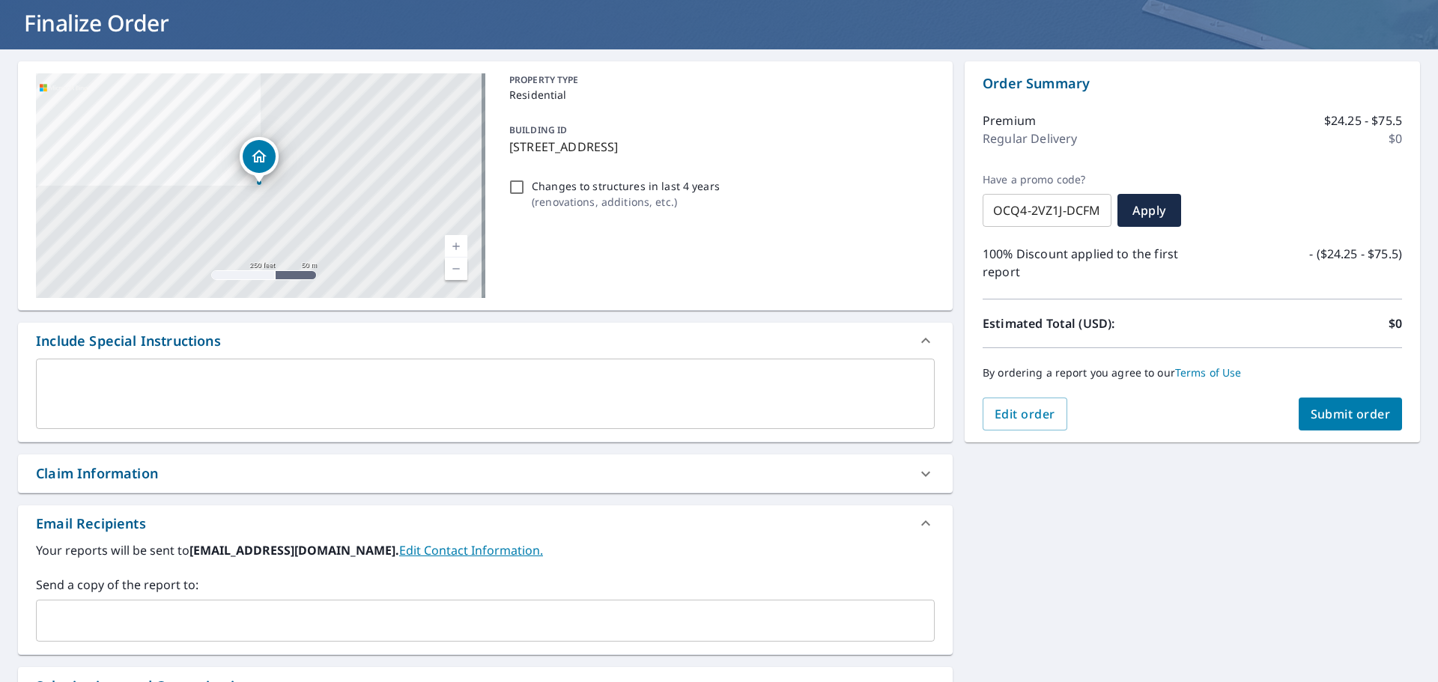
scroll to position [225, 0]
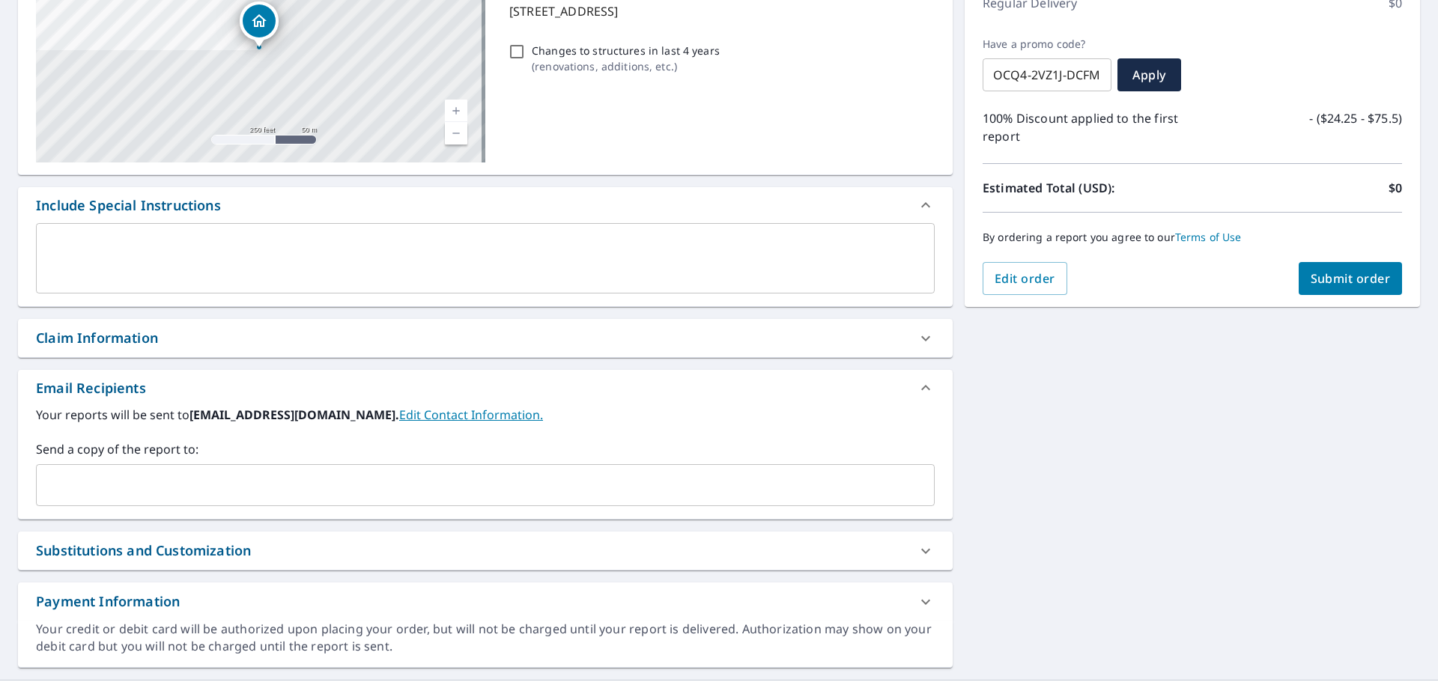
click at [316, 482] on input "text" at bounding box center [474, 485] width 863 height 28
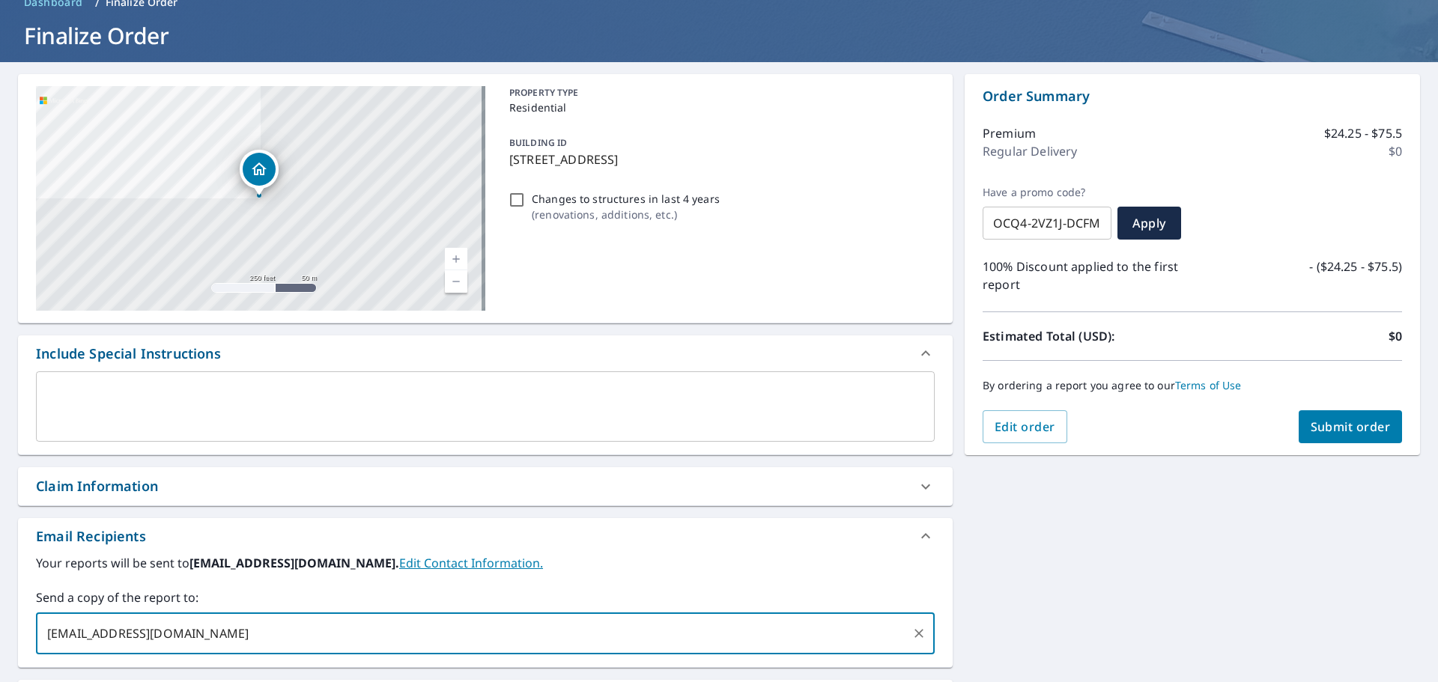
scroll to position [75, 0]
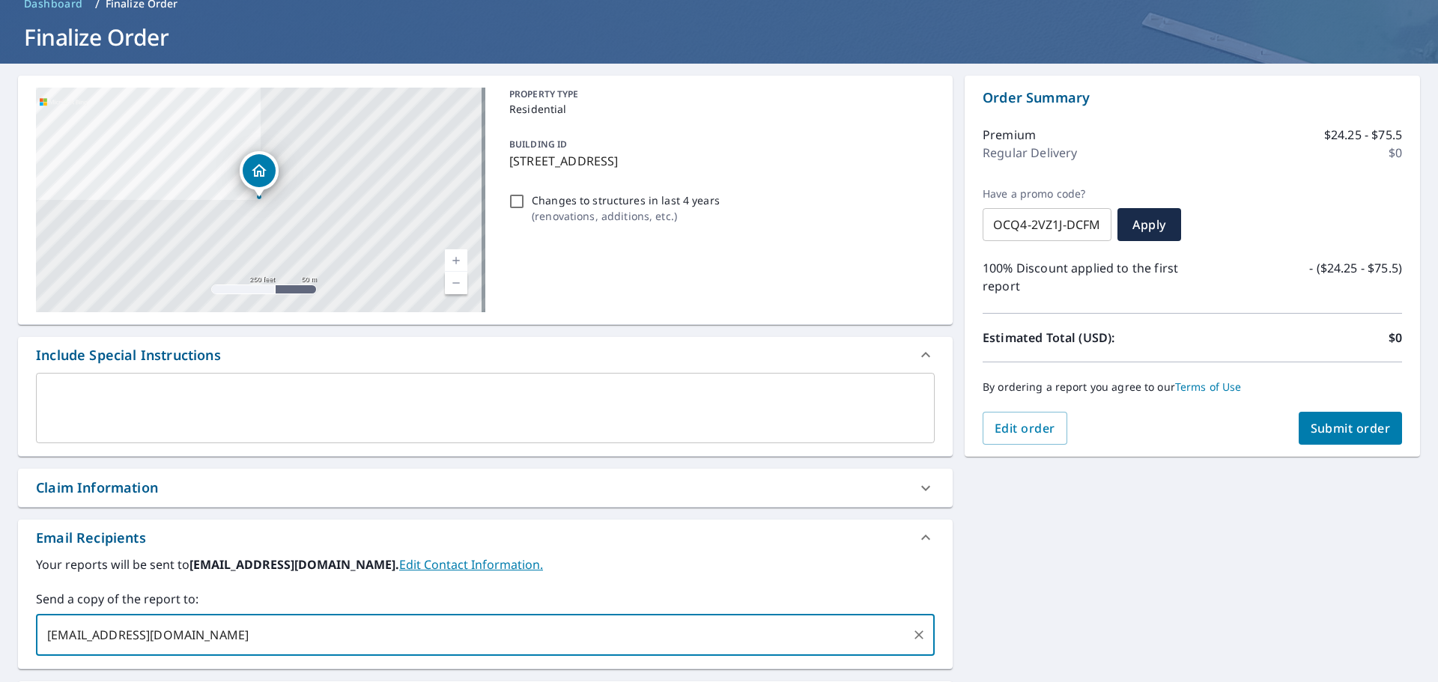
type input "office@altaroofing.com"
click at [920, 490] on icon at bounding box center [926, 488] width 18 height 18
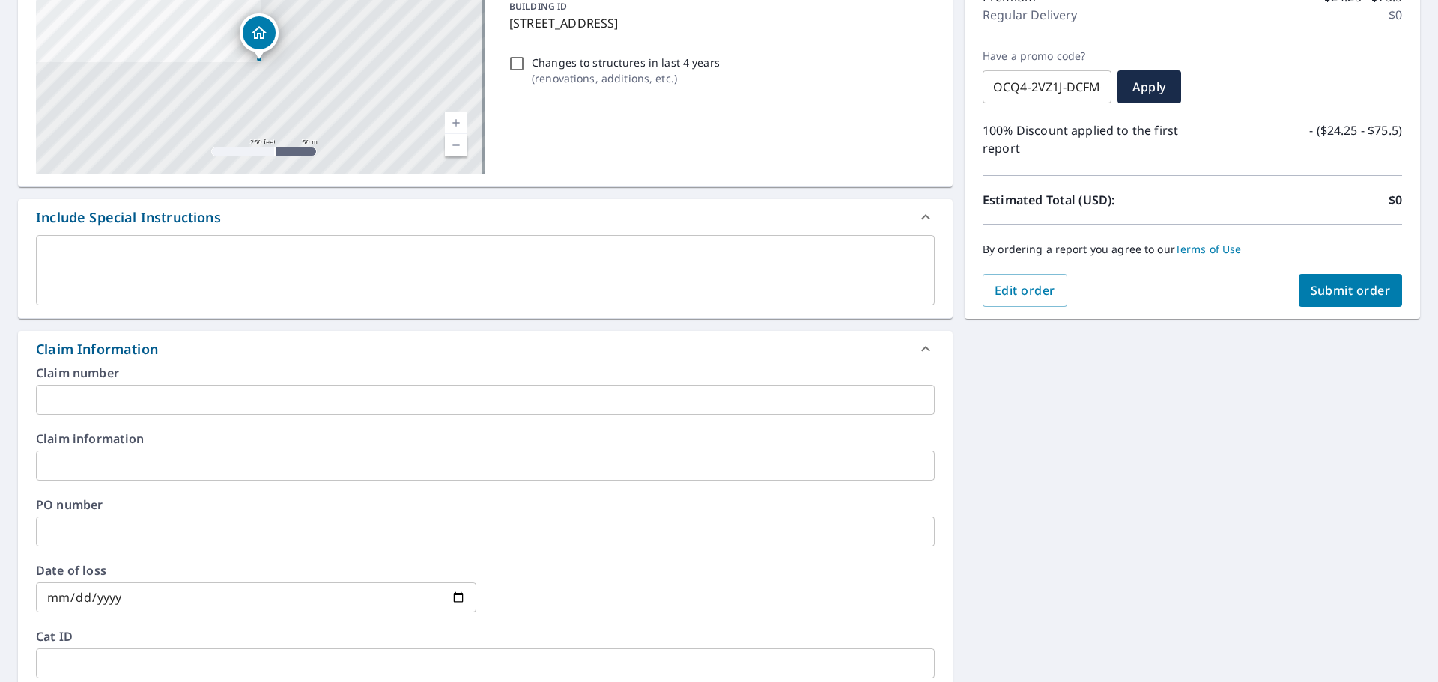
scroll to position [225, 0]
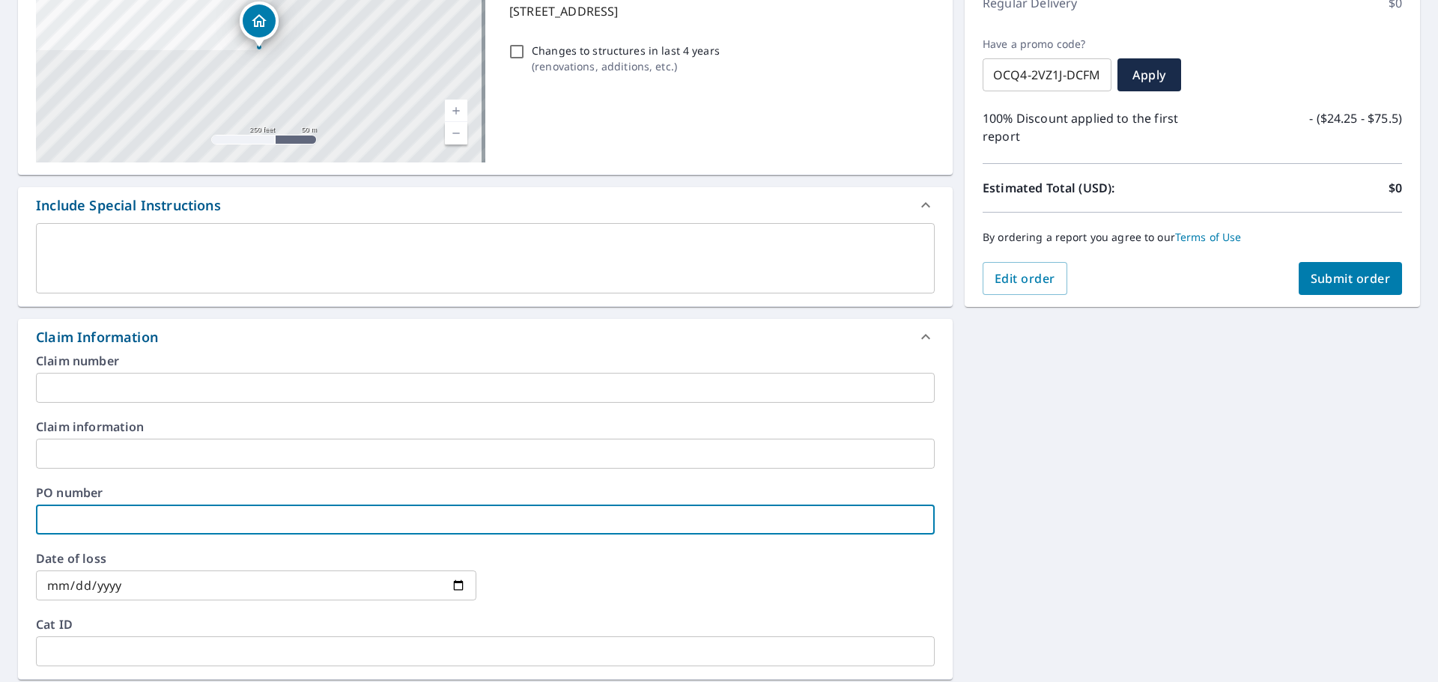
click at [295, 526] on input "text" at bounding box center [485, 520] width 899 height 30
type input "E"
type input "Trevor Ralph EV"
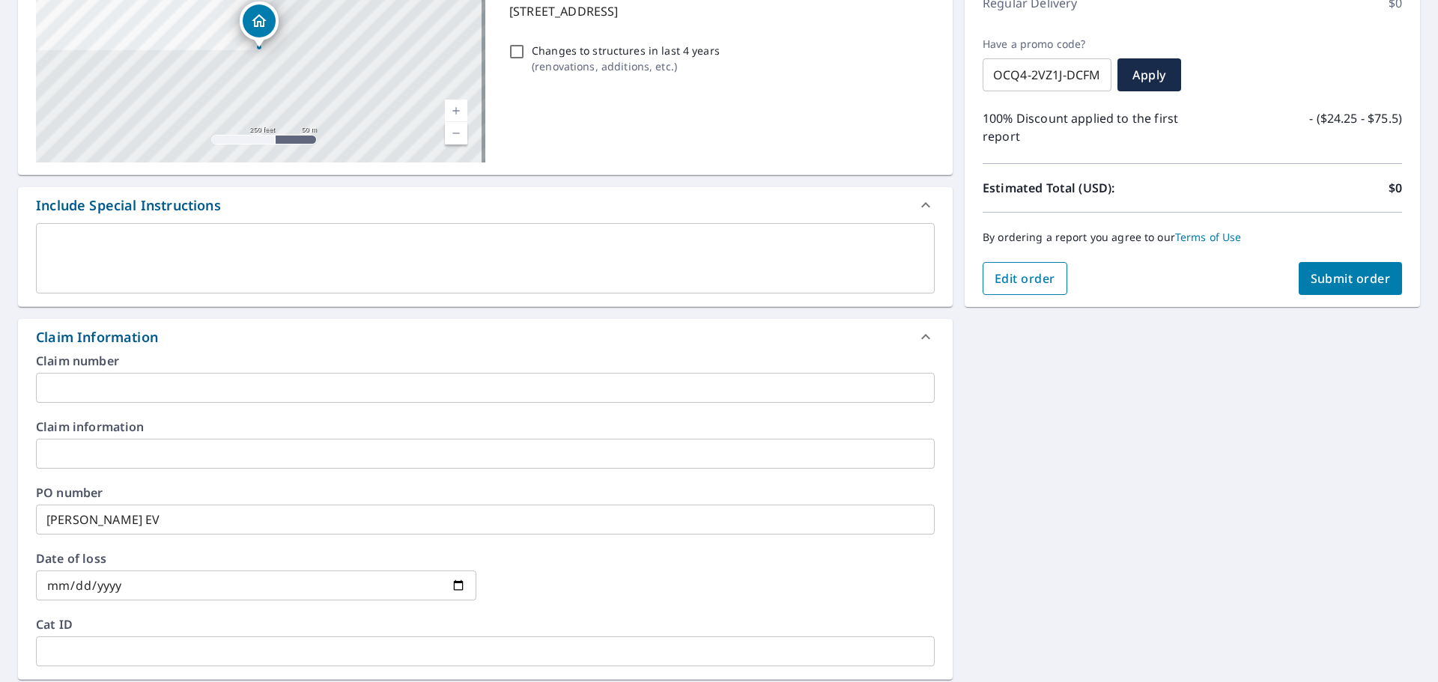
click at [1003, 270] on span "Edit order" at bounding box center [1025, 278] width 61 height 16
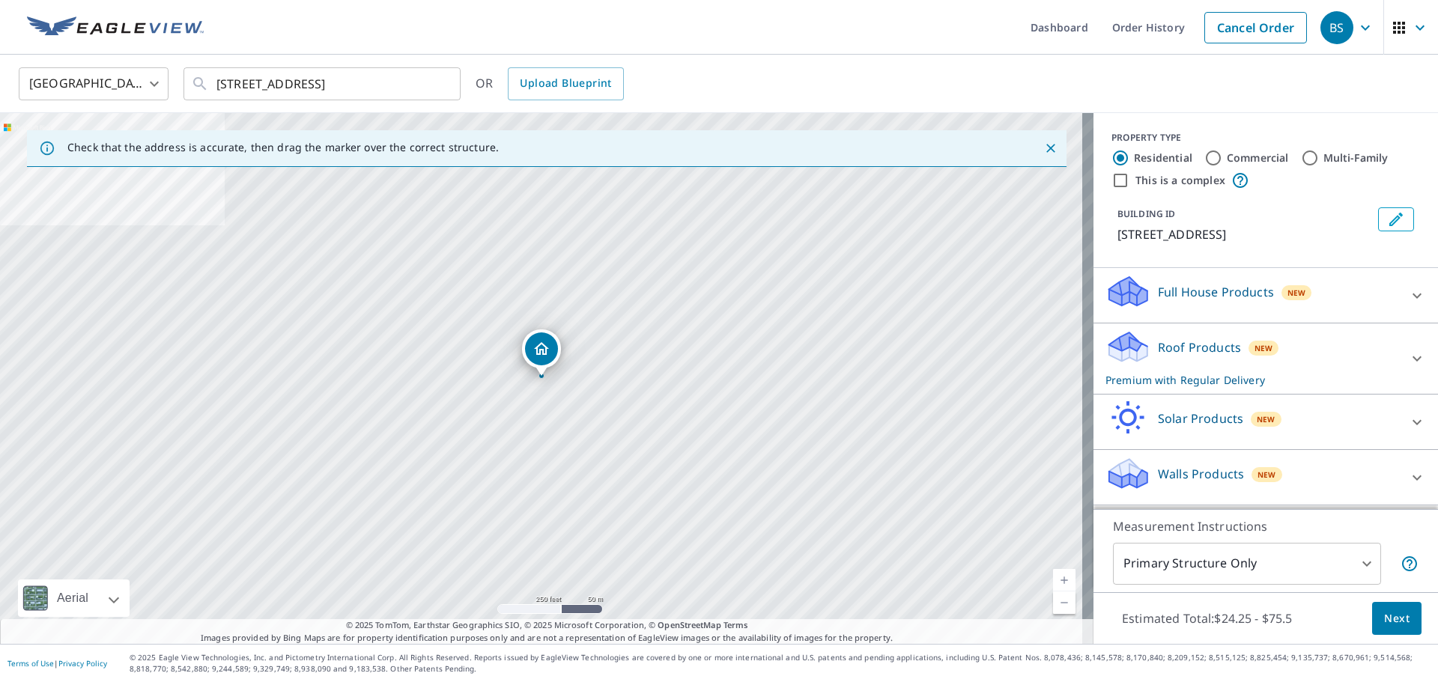
click at [1409, 360] on icon at bounding box center [1417, 359] width 18 height 18
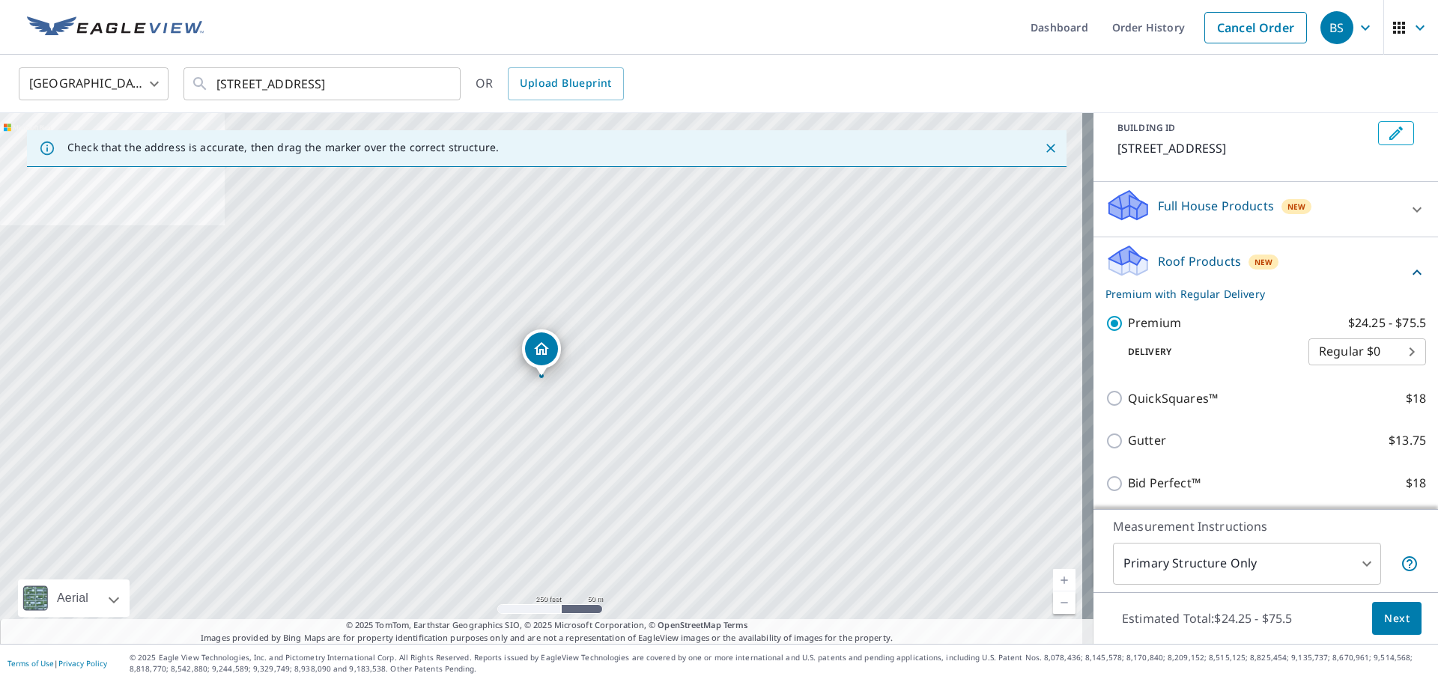
scroll to position [199, 0]
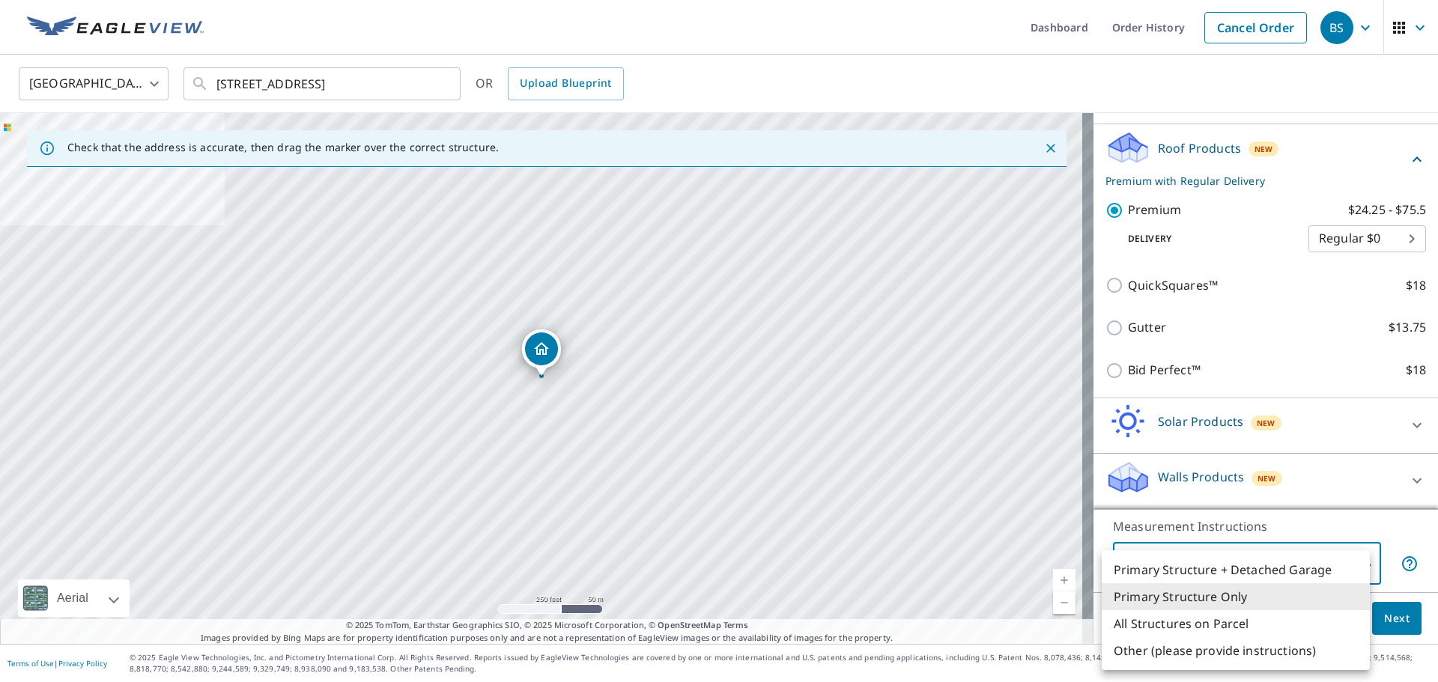
click at [1337, 562] on body "BS BS Dashboard Order History Cancel Order BS United States US ​ 2884 W 400 S L…" at bounding box center [719, 341] width 1438 height 682
click at [1222, 629] on li "All Structures on Parcel" at bounding box center [1236, 623] width 268 height 27
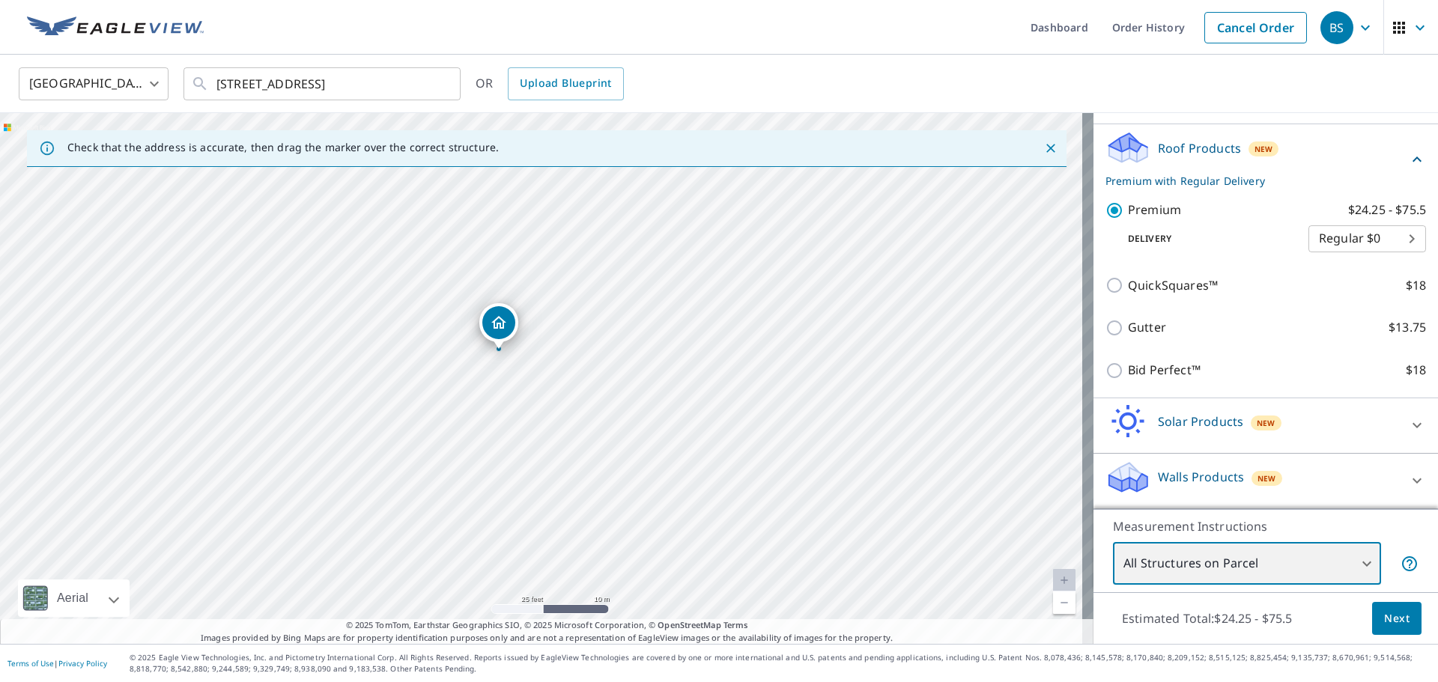
drag, startPoint x: 526, startPoint y: 324, endPoint x: 572, endPoint y: 628, distance: 307.5
click at [572, 628] on div "Check that the address is accurate, then drag the marker over the correct struc…" at bounding box center [546, 378] width 1093 height 531
click at [575, 583] on div "2884 W 400 S Lehi, UT 84043" at bounding box center [546, 378] width 1093 height 531
click at [571, 276] on div "2884 W 400 S Lehi, UT 84043" at bounding box center [546, 378] width 1093 height 531
click at [1334, 554] on body "BS BS Dashboard Order History Cancel Order BS United States US ​ 2884 W 400 S L…" at bounding box center [719, 341] width 1438 height 682
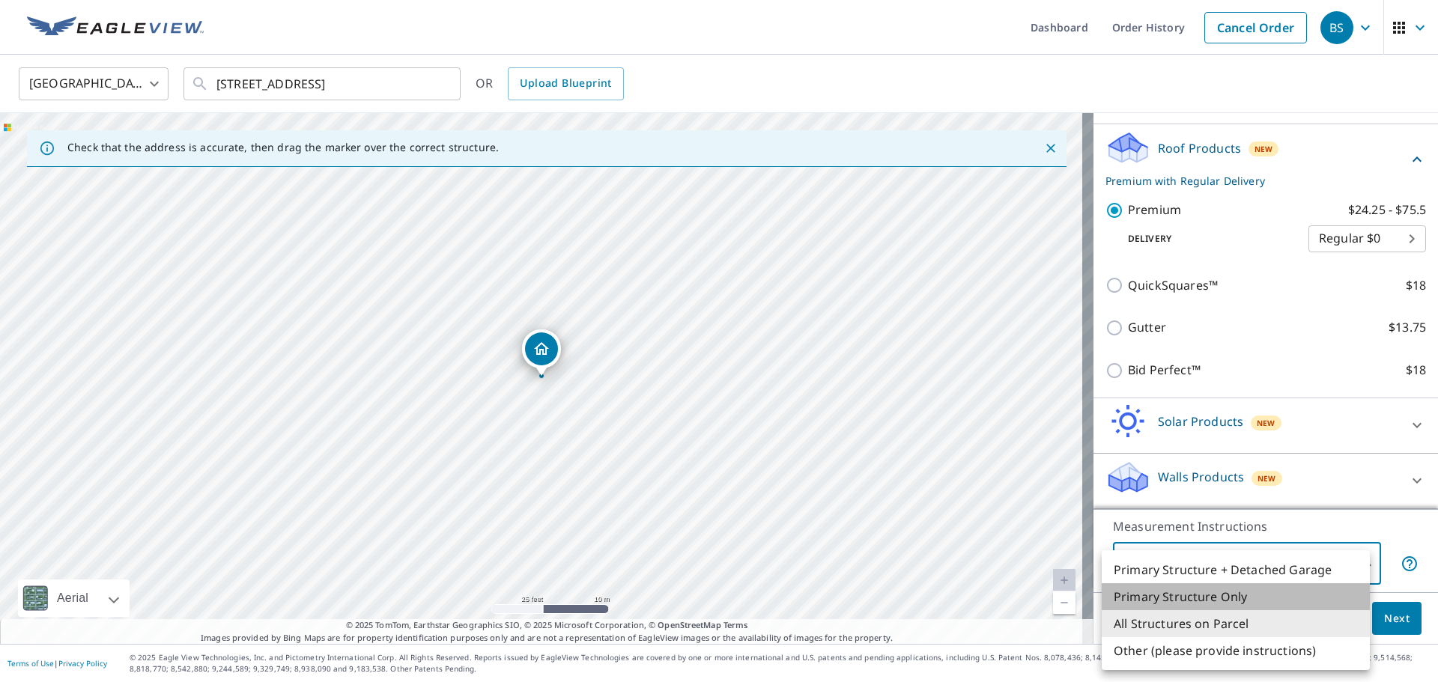
click at [1224, 593] on li "Primary Structure Only" at bounding box center [1236, 596] width 268 height 27
type input "2"
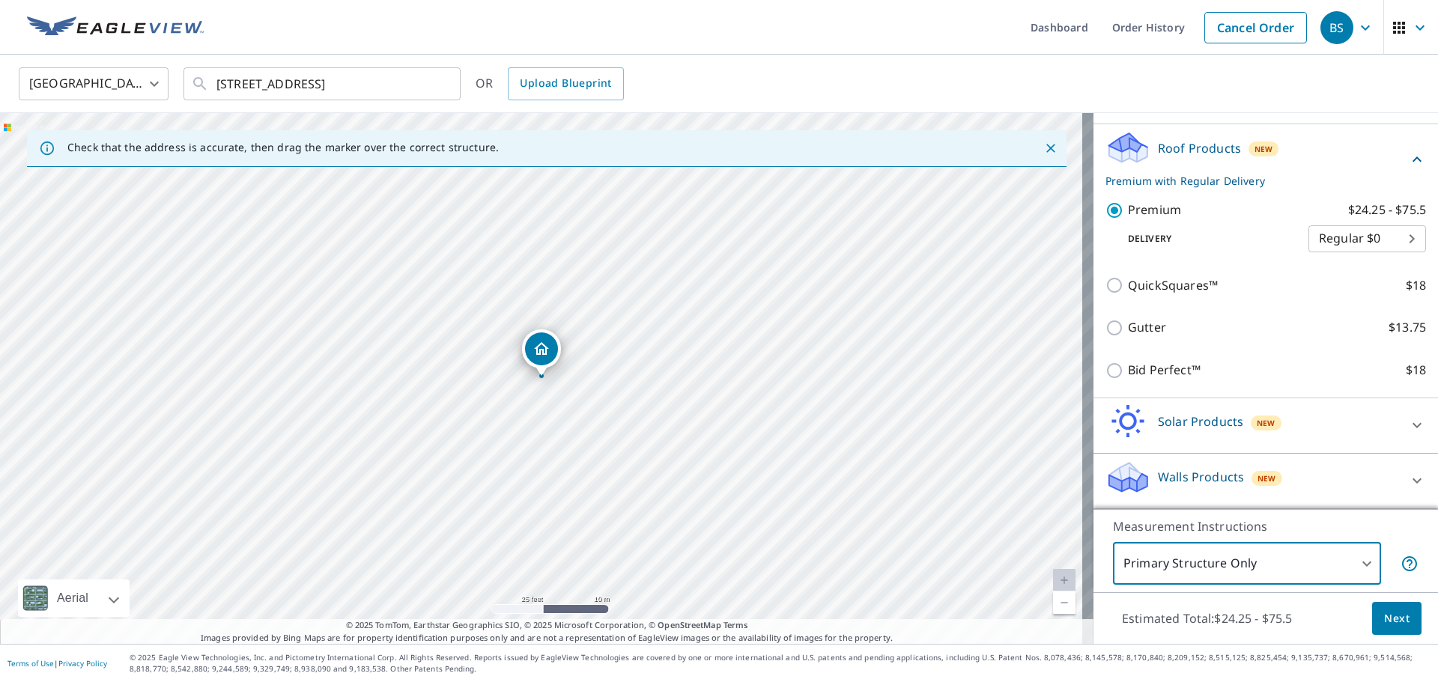
click at [1388, 619] on span "Next" at bounding box center [1396, 619] width 25 height 19
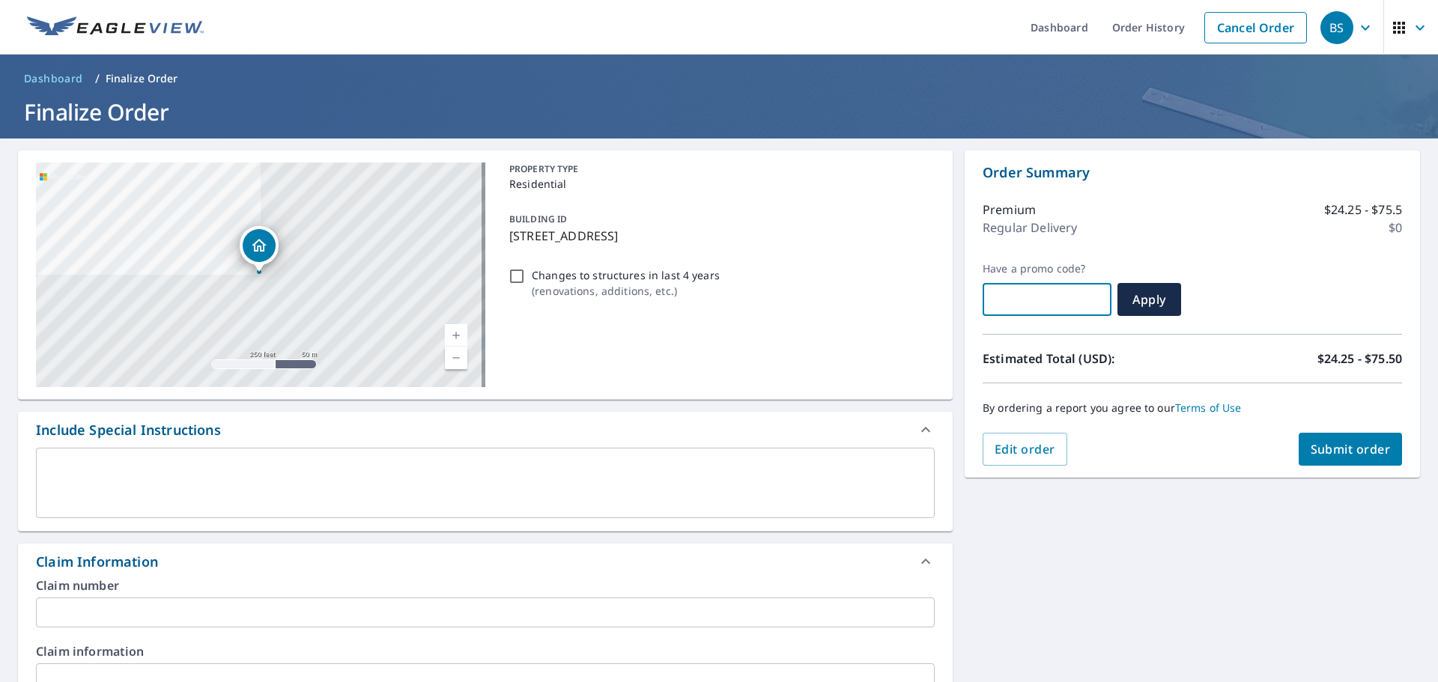
click at [1076, 309] on input "text" at bounding box center [1047, 300] width 129 height 42
paste input "OCQ4-2VZ1J-DCFMG"
type input "OCQ4-2VZ1J-DCFMG"
click at [1141, 307] on span "Apply" at bounding box center [1149, 299] width 40 height 16
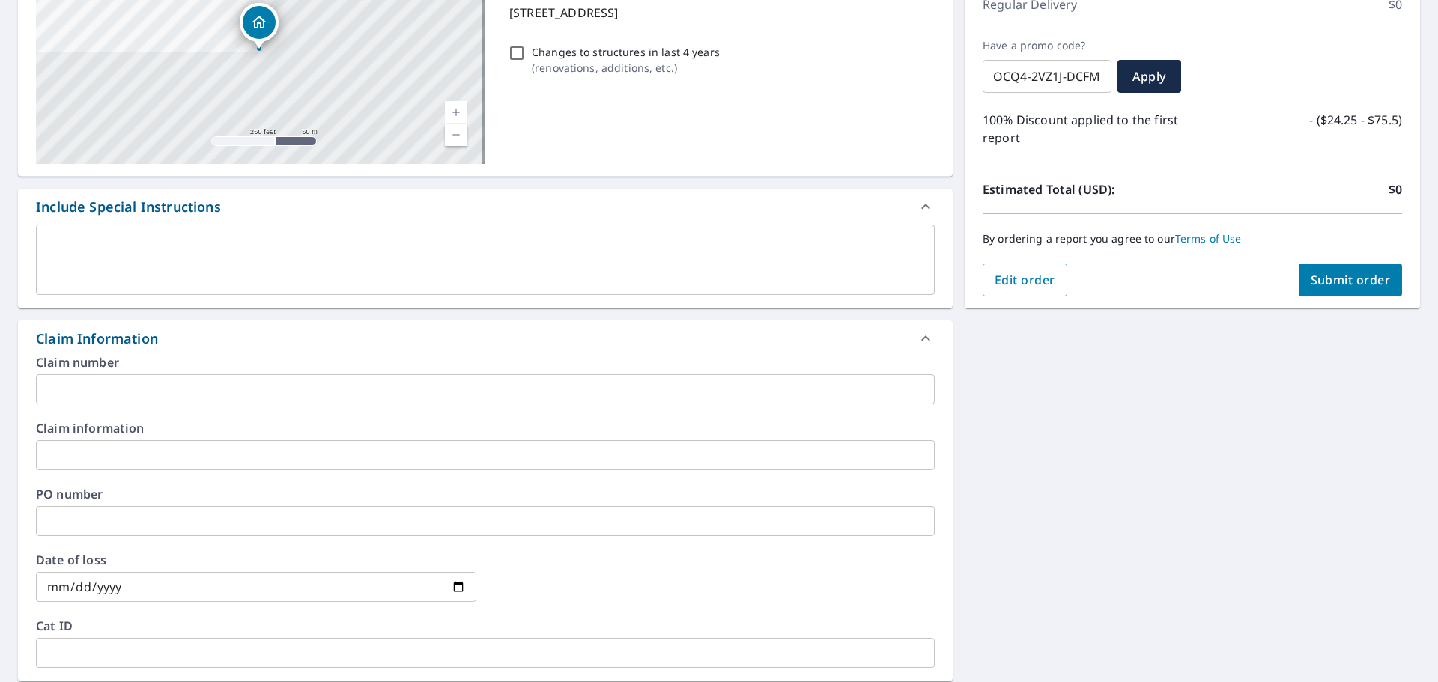
scroll to position [225, 0]
click at [152, 519] on input "text" at bounding box center [485, 520] width 899 height 30
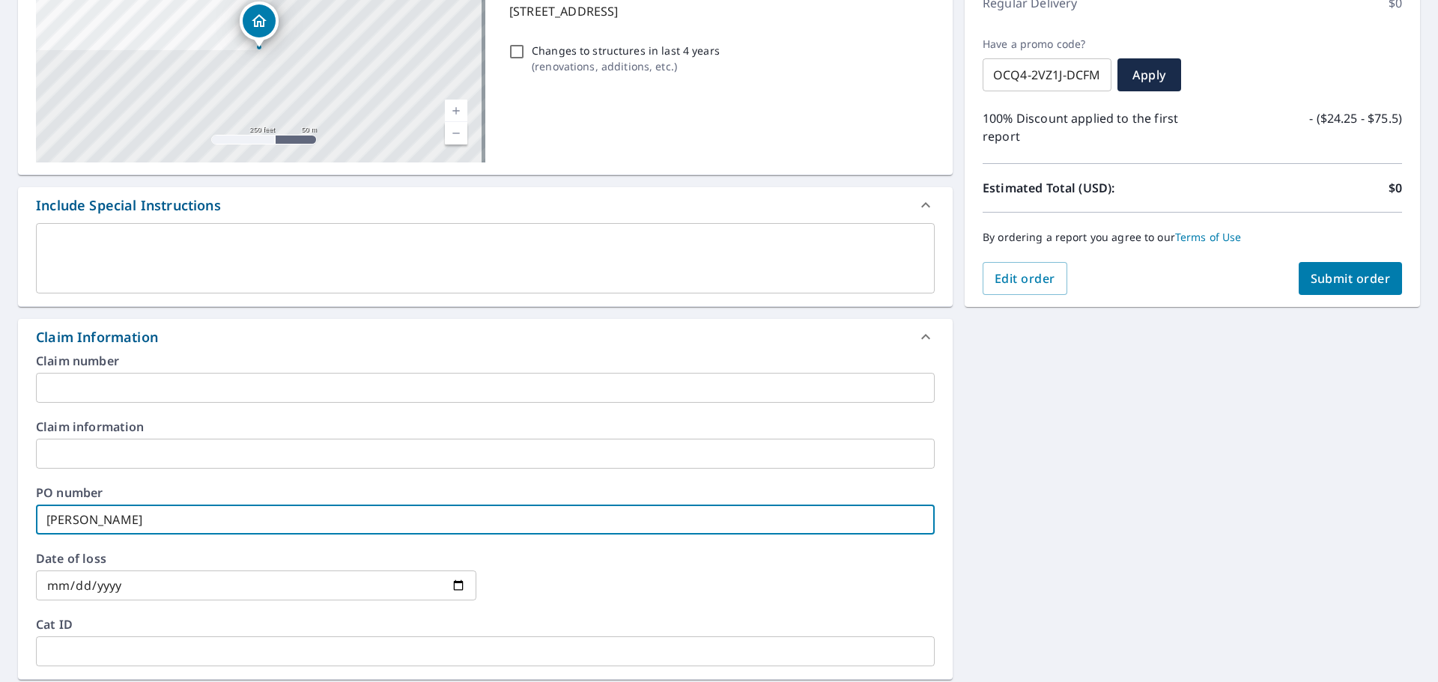
type input "Trevor Ralph EV"
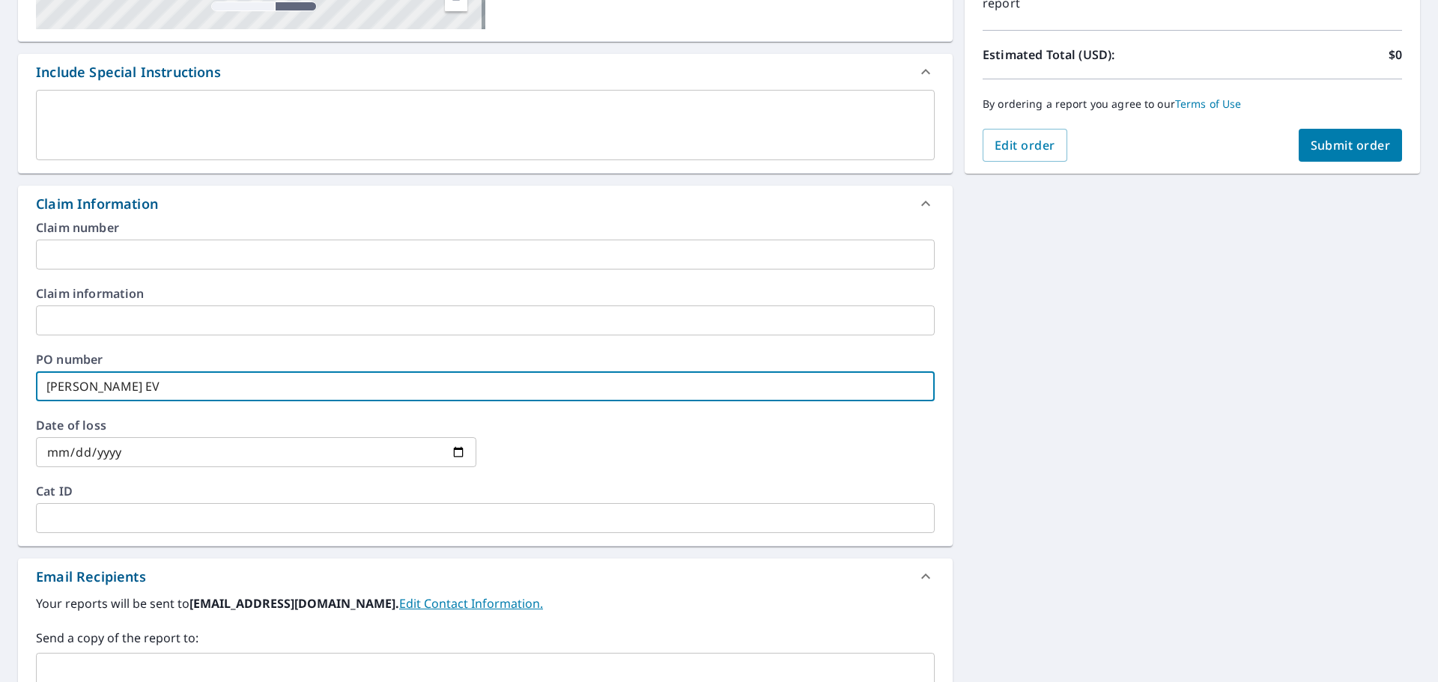
scroll to position [524, 0]
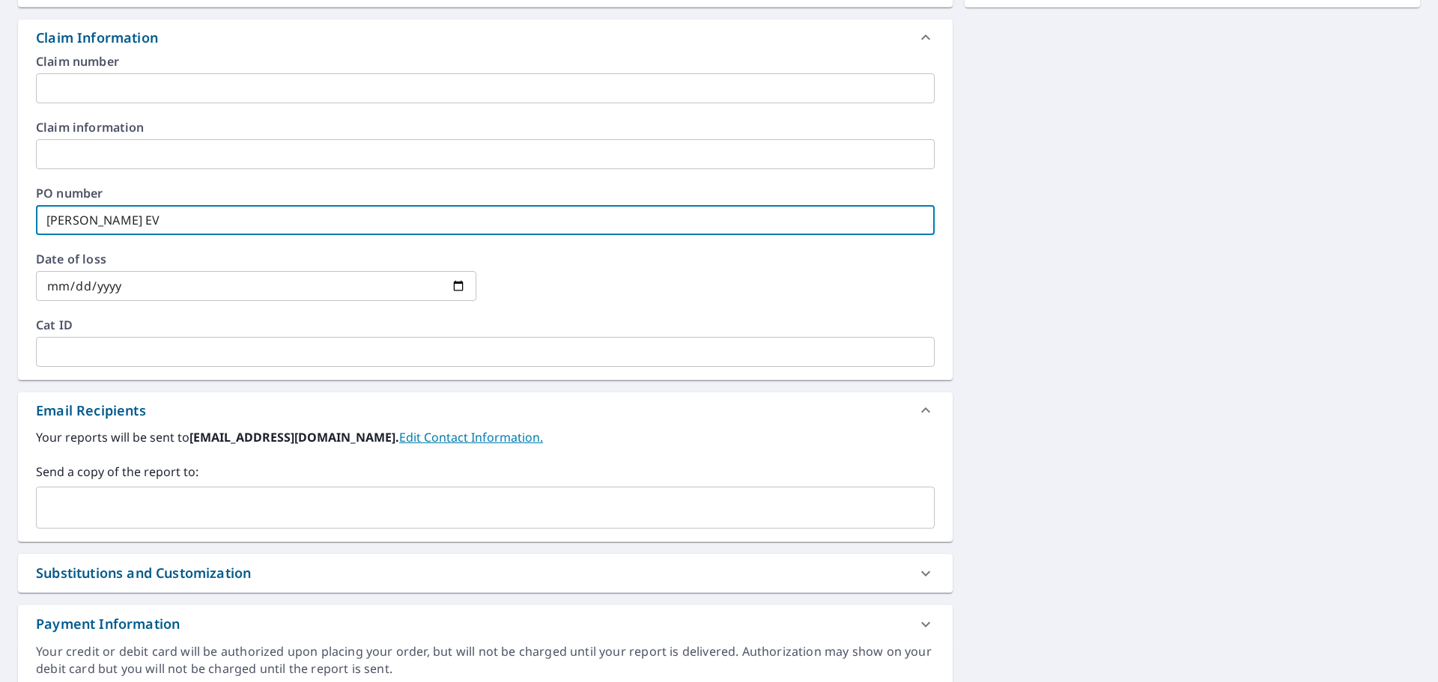
click at [139, 504] on input "text" at bounding box center [474, 508] width 863 height 28
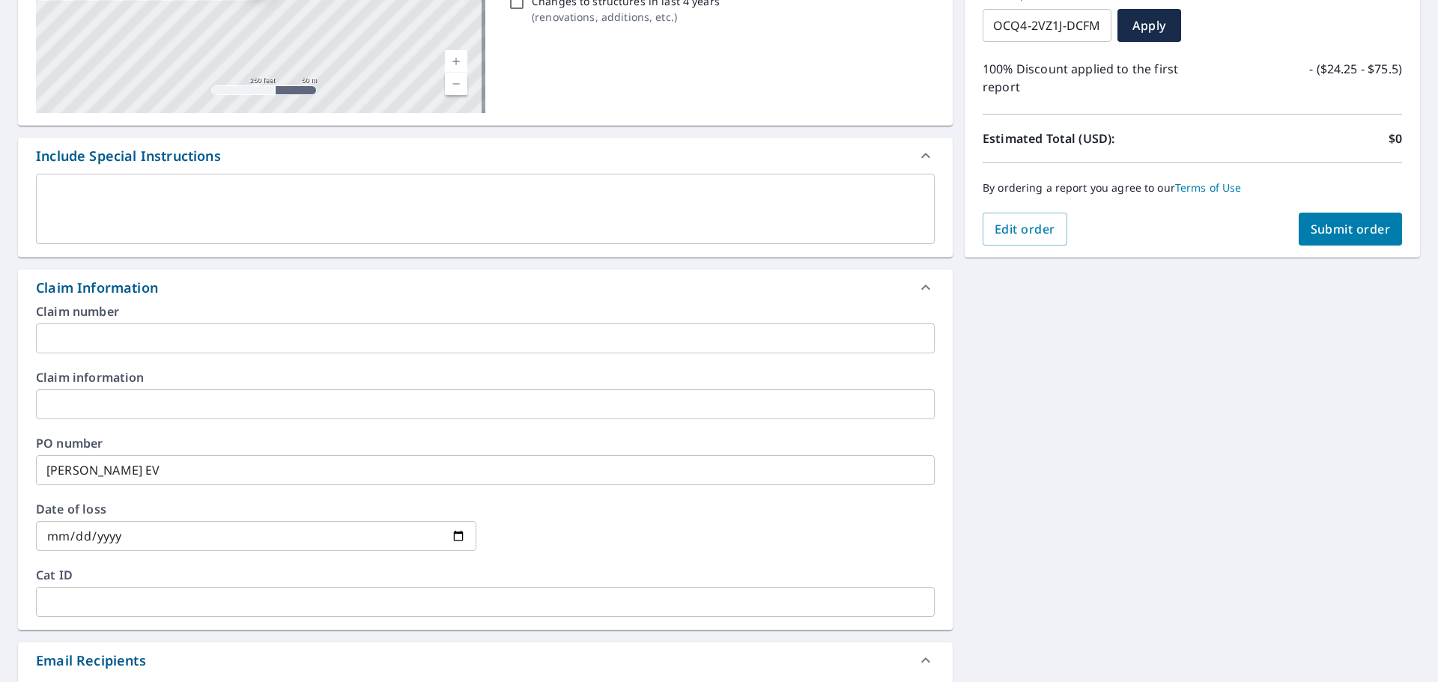
scroll to position [150, 0]
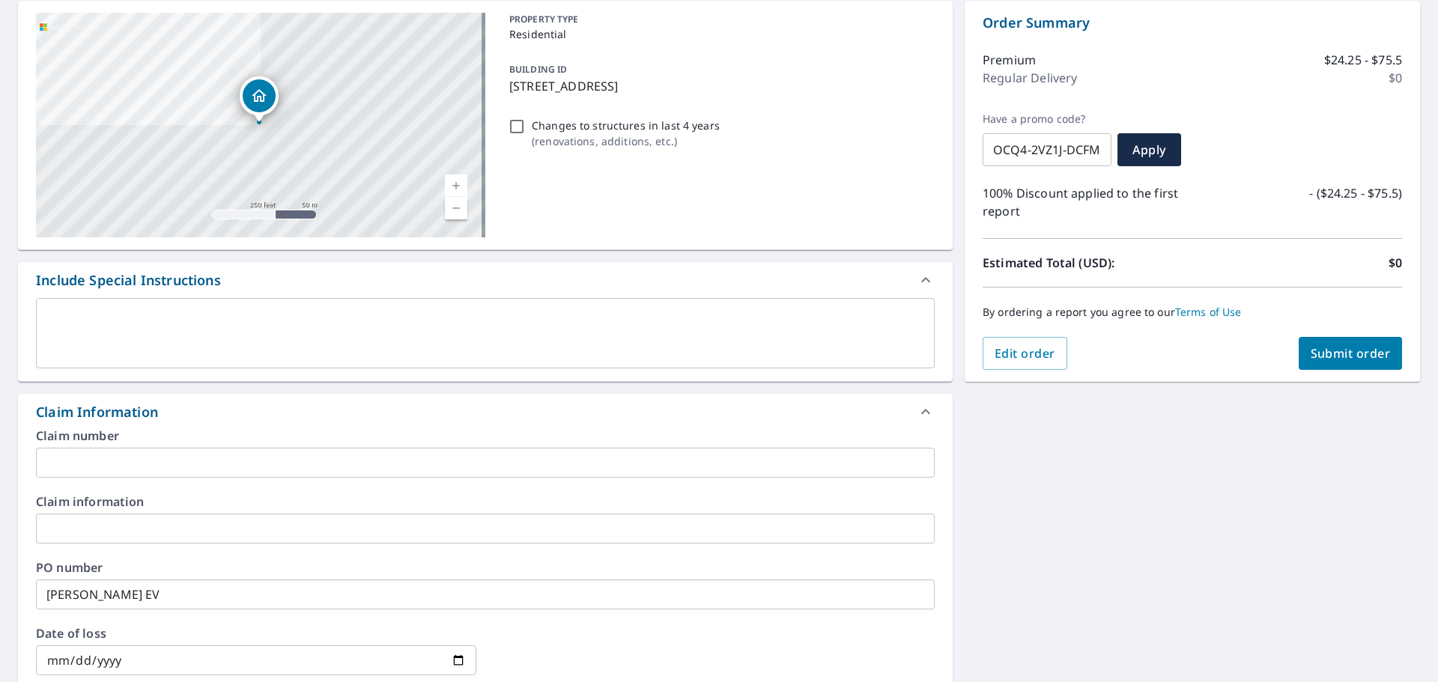
type input "office@altaroofing.com"
click at [1351, 354] on span "Submit order" at bounding box center [1351, 353] width 80 height 16
